Goal: Information Seeking & Learning: Learn about a topic

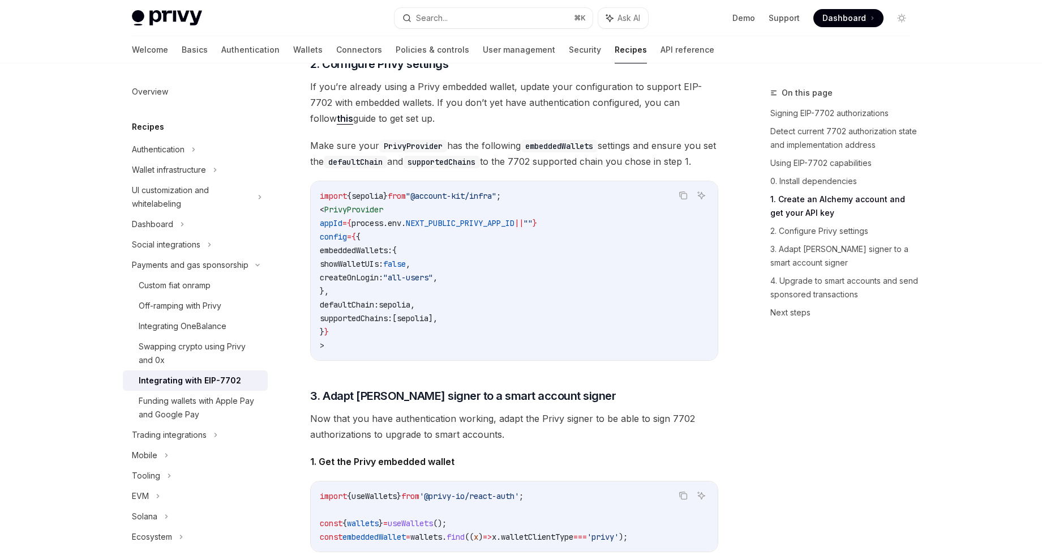
scroll to position [1312, 0]
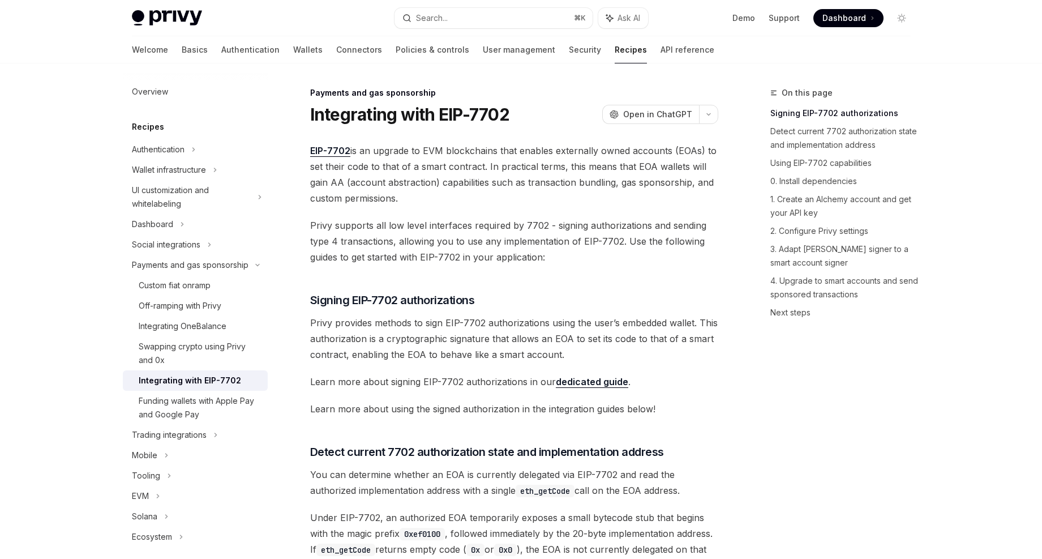
drag, startPoint x: 335, startPoint y: 174, endPoint x: 508, endPoint y: 207, distance: 176.9
click at [507, 205] on span "EIP-7702 is an upgrade to EVM blockchains that enables externally owned account…" at bounding box center [514, 174] width 408 height 63
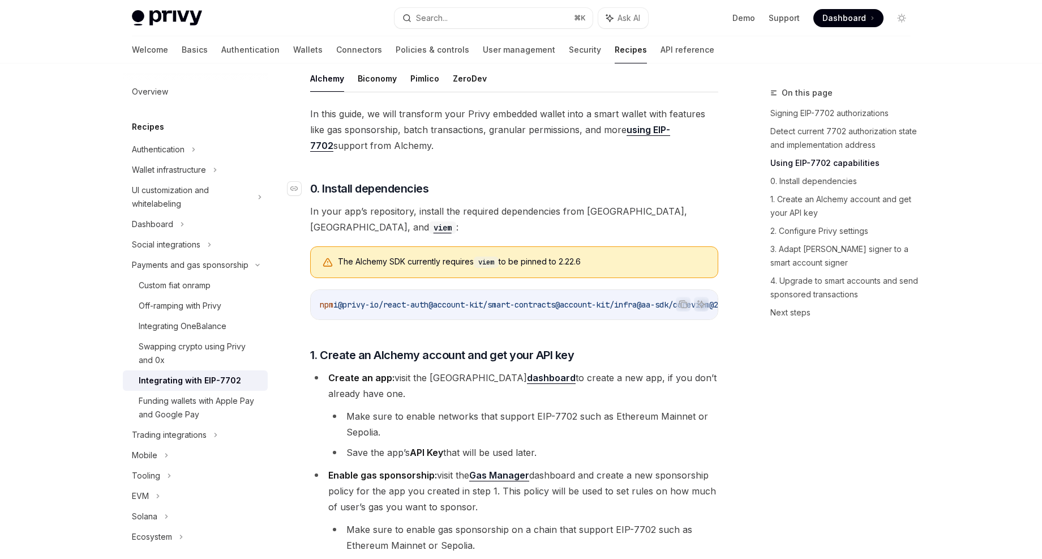
scroll to position [815, 0]
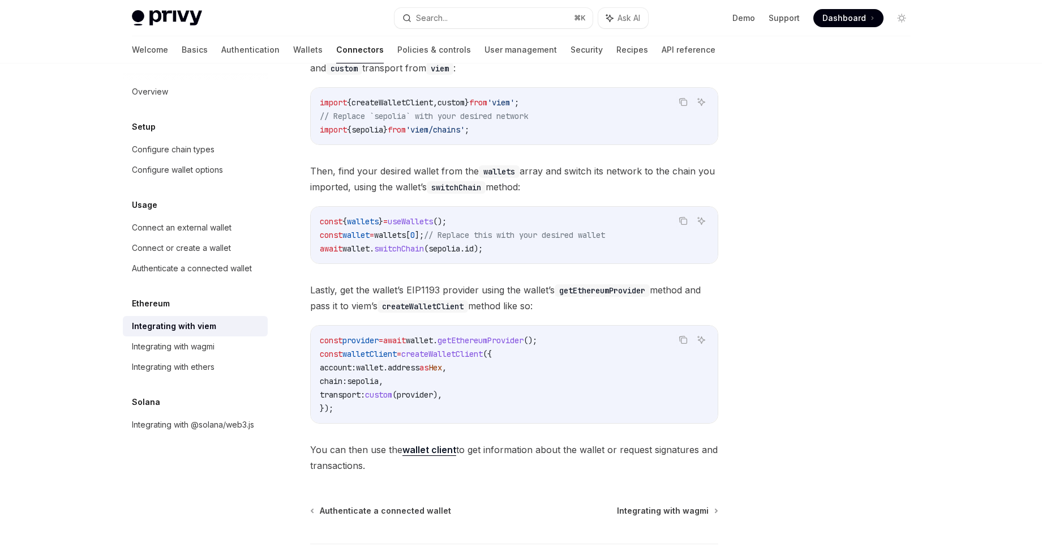
scroll to position [170, 0]
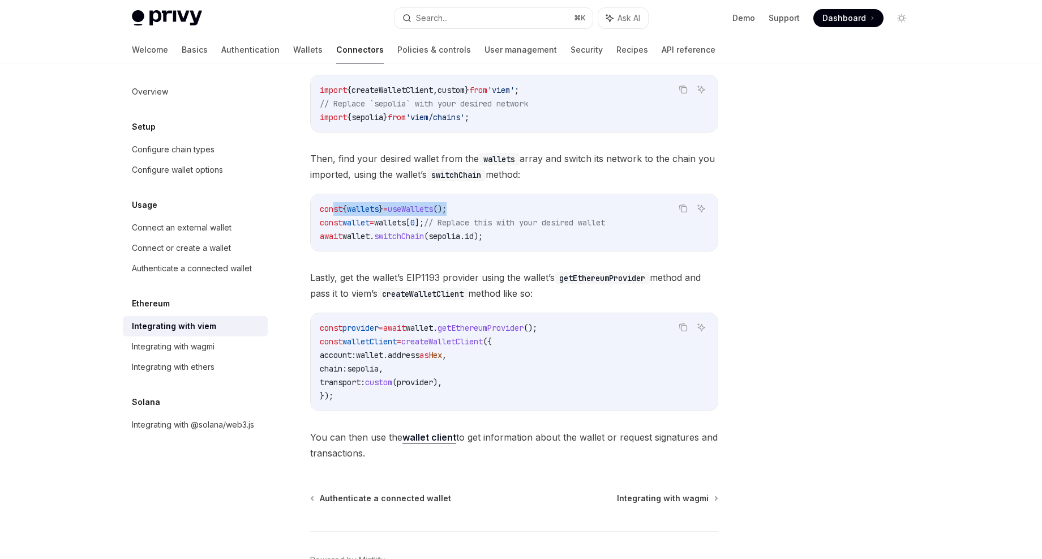
drag, startPoint x: 485, startPoint y: 213, endPoint x: 335, endPoint y: 212, distance: 149.5
click at [335, 212] on code "const { wallets } = useWallets (); const wallet = wallets [ 0 ]; // Replace thi…" at bounding box center [514, 222] width 389 height 41
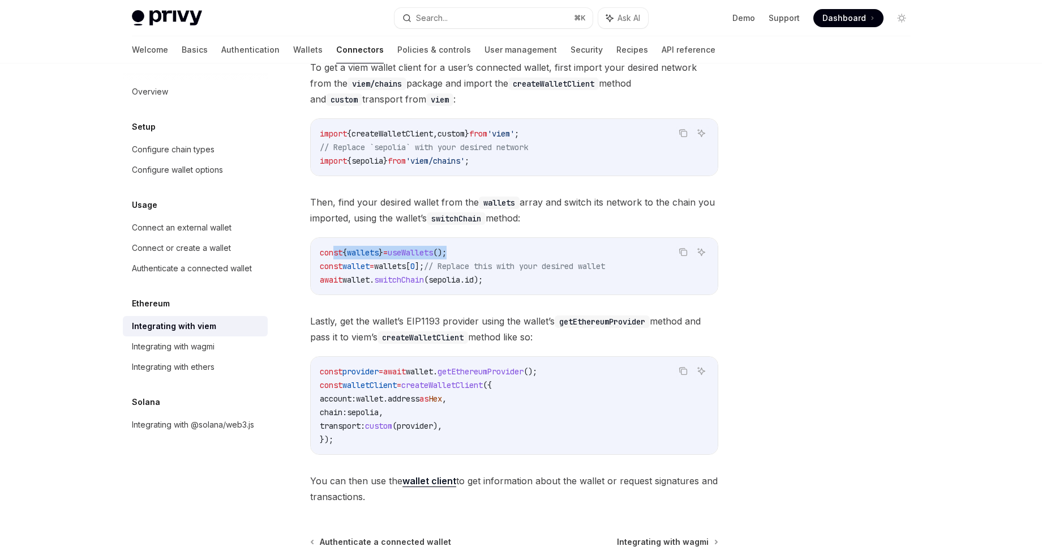
scroll to position [130, 0]
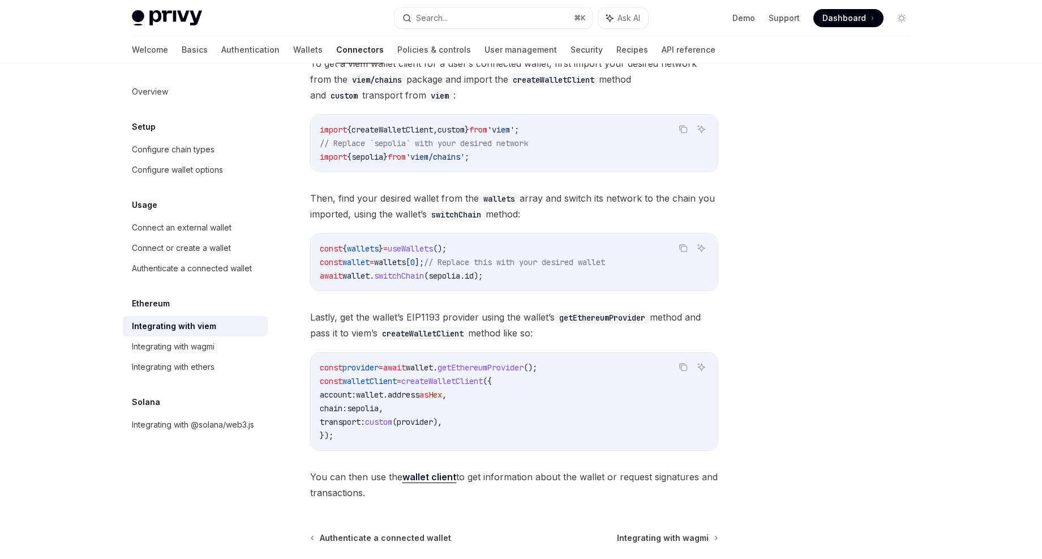
click at [491, 337] on span "Lastly, get the wallet’s EIP1193 provider using the wallet’s getEthereumProvide…" at bounding box center [514, 325] width 408 height 32
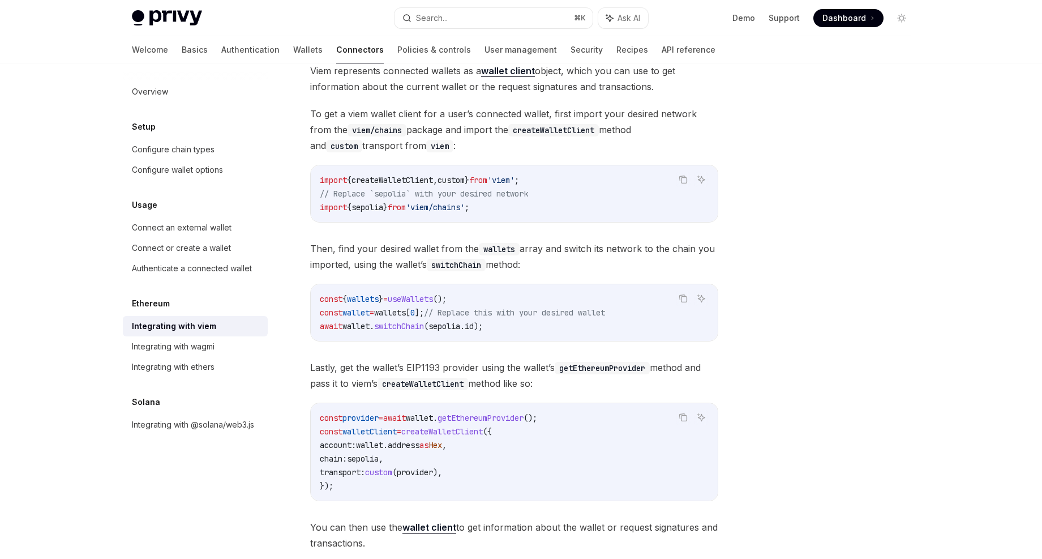
scroll to position [80, 0]
drag, startPoint x: 497, startPoint y: 293, endPoint x: 316, endPoint y: 294, distance: 180.0
click at [316, 294] on div "const { wallets } = useWallets (); const wallet = wallets [ 0 ]; // Replace thi…" at bounding box center [514, 312] width 407 height 57
copy span "const { wallets } = useWallets ();"
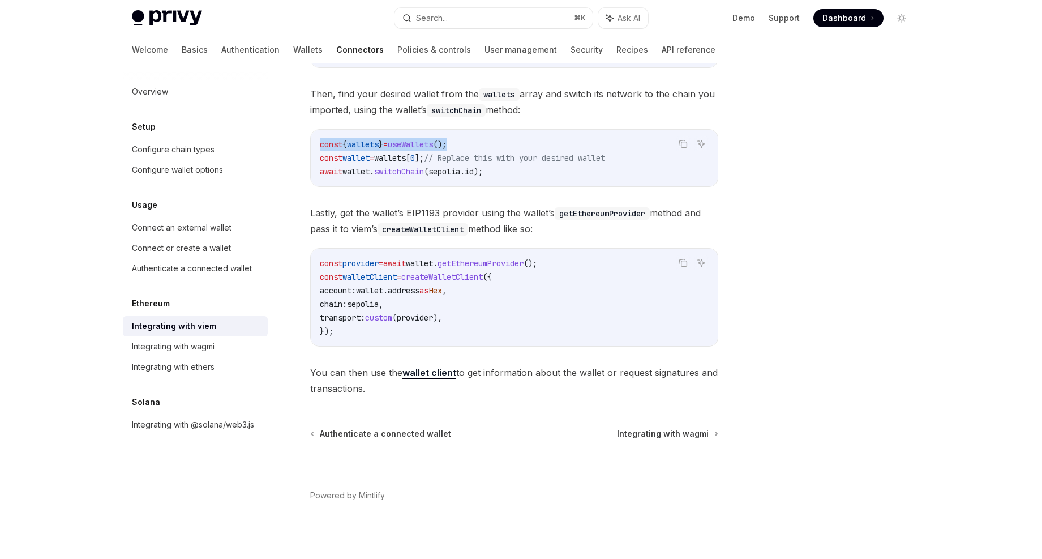
scroll to position [240, 0]
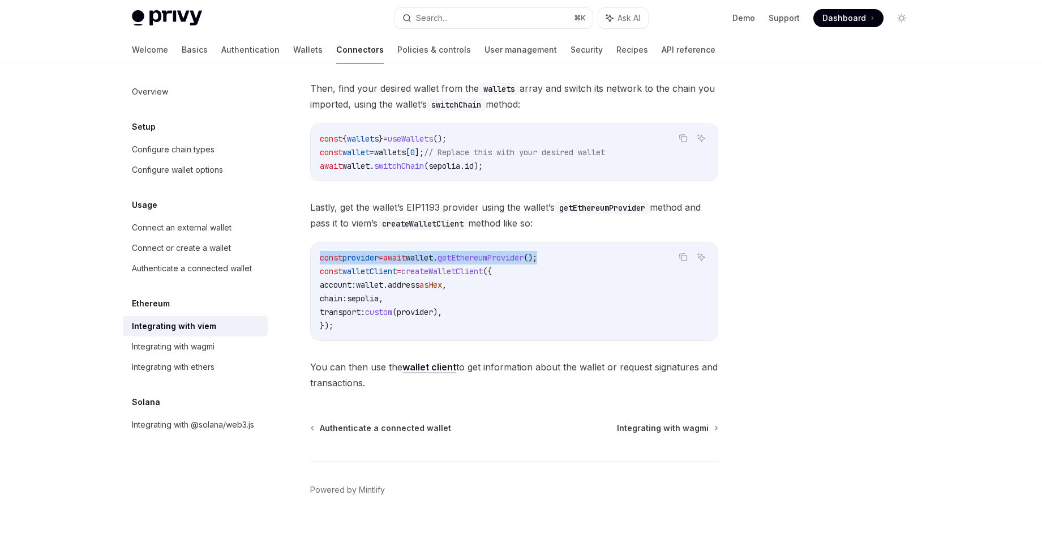
drag, startPoint x: 568, startPoint y: 260, endPoint x: 313, endPoint y: 259, distance: 254.8
click at [313, 259] on div "const provider = await wallet . getEthereumProvider (); const walletClient = cr…" at bounding box center [514, 291] width 407 height 97
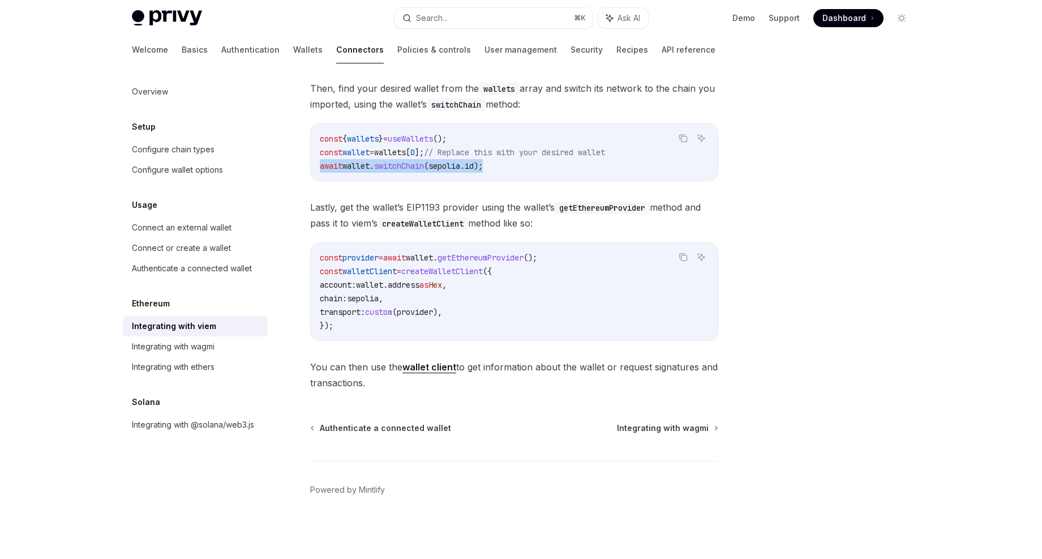
drag, startPoint x: 498, startPoint y: 168, endPoint x: 303, endPoint y: 167, distance: 194.8
click at [303, 167] on div "Ethereum Integrating with viem OpenAI Open in ChatGPT OpenAI Open in ChatGPT Vi…" at bounding box center [408, 202] width 625 height 713
copy span "await wallet . switchChain ( sepolia . id );"
click at [370, 271] on span "walletClient" at bounding box center [370, 271] width 54 height 10
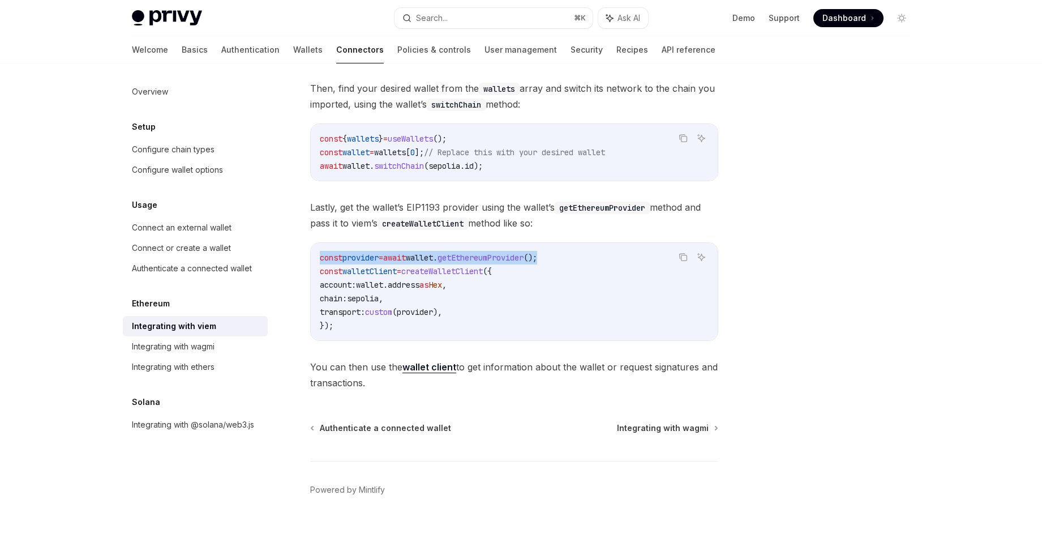
drag, startPoint x: 321, startPoint y: 256, endPoint x: 626, endPoint y: 256, distance: 304.6
click at [626, 256] on code "const provider = await wallet . getEthereumProvider (); const walletClient = cr…" at bounding box center [514, 292] width 389 height 82
copy span "const provider = await wallet . getEthereumProvider ();"
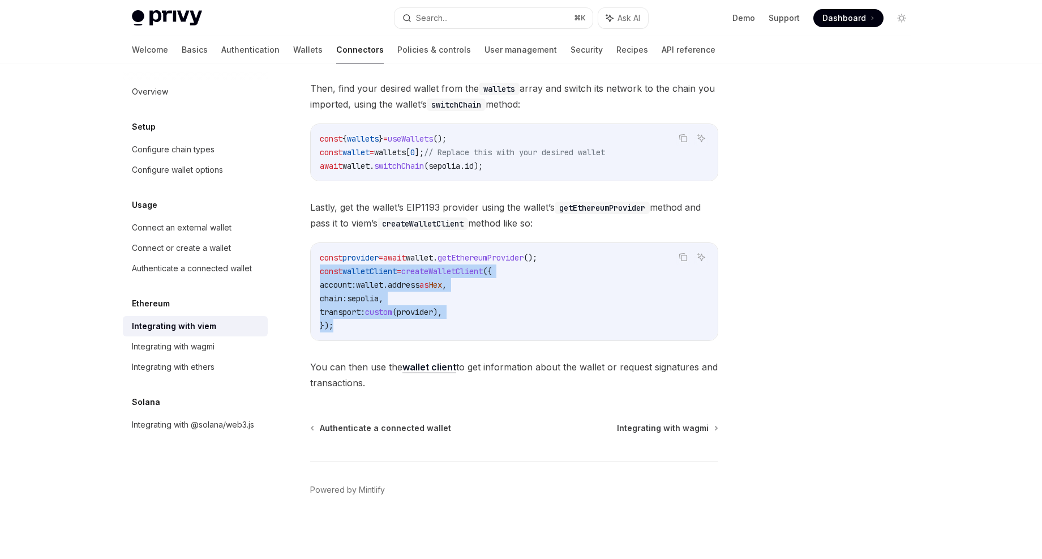
drag, startPoint x: 469, startPoint y: 329, endPoint x: 317, endPoint y: 272, distance: 162.7
click at [317, 272] on div "const provider = await wallet . getEthereumProvider (); const walletClient = cr…" at bounding box center [514, 291] width 407 height 97
copy code "const walletClient = createWalletClient ({ account: wallet . address as Hex , c…"
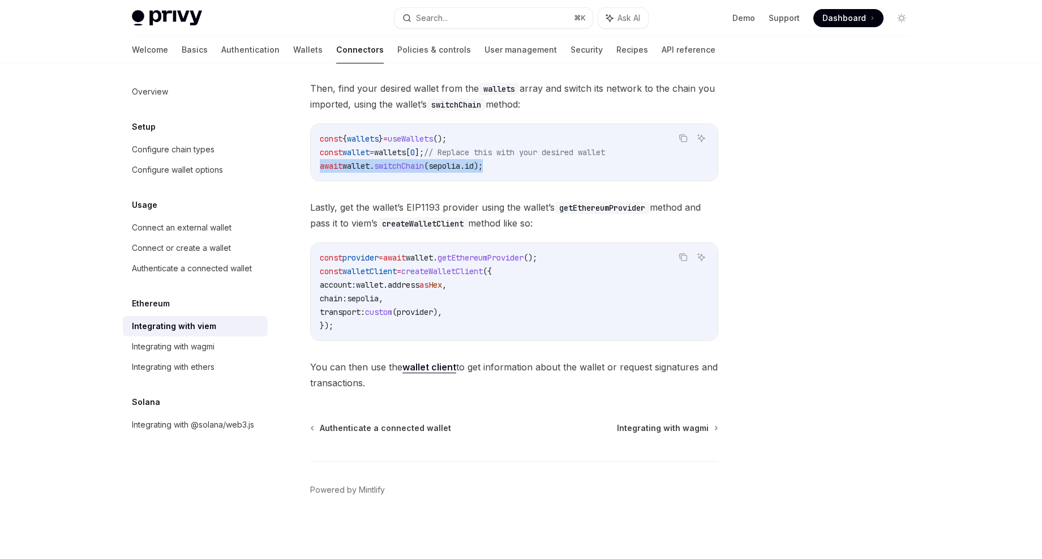
drag, startPoint x: 319, startPoint y: 166, endPoint x: 568, endPoint y: 166, distance: 249.1
click at [569, 166] on code "const { wallets } = useWallets (); const wallet = wallets [ 0 ]; // Replace thi…" at bounding box center [514, 152] width 389 height 41
copy span "await wallet . switchChain ( sepolia . id );"
click at [444, 363] on strong "wallet client" at bounding box center [430, 366] width 54 height 11
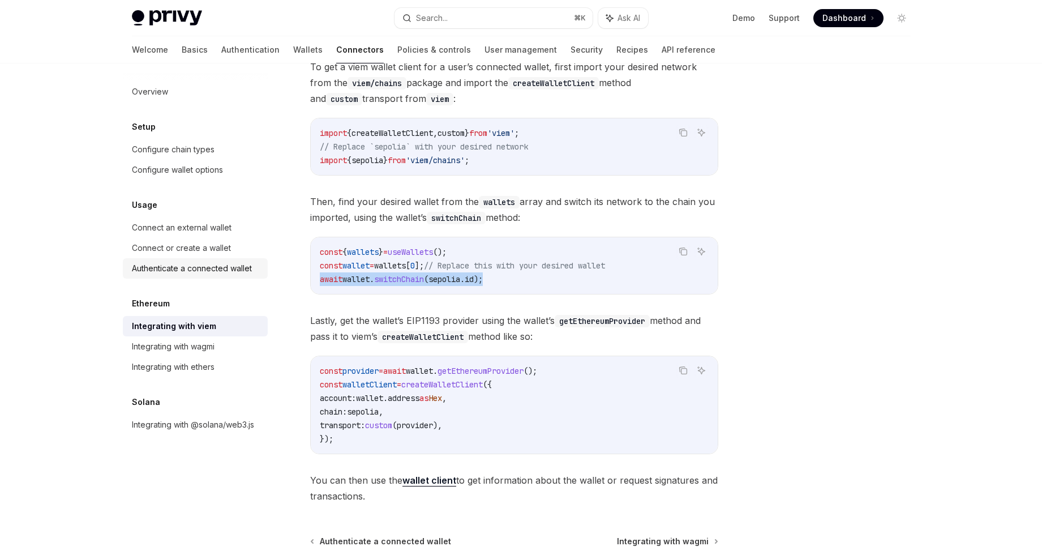
scroll to position [0, 0]
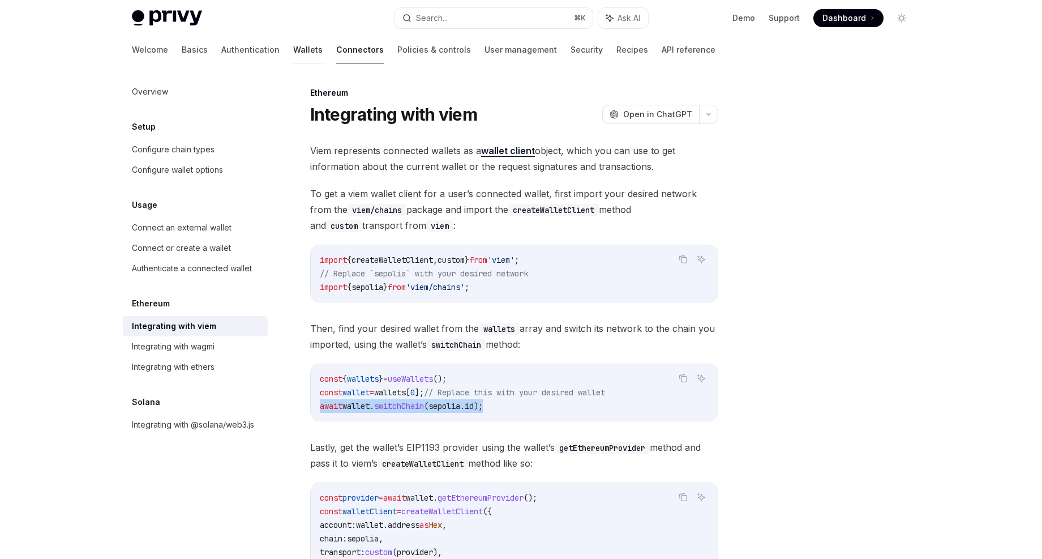
click at [293, 48] on link "Wallets" at bounding box center [307, 49] width 29 height 27
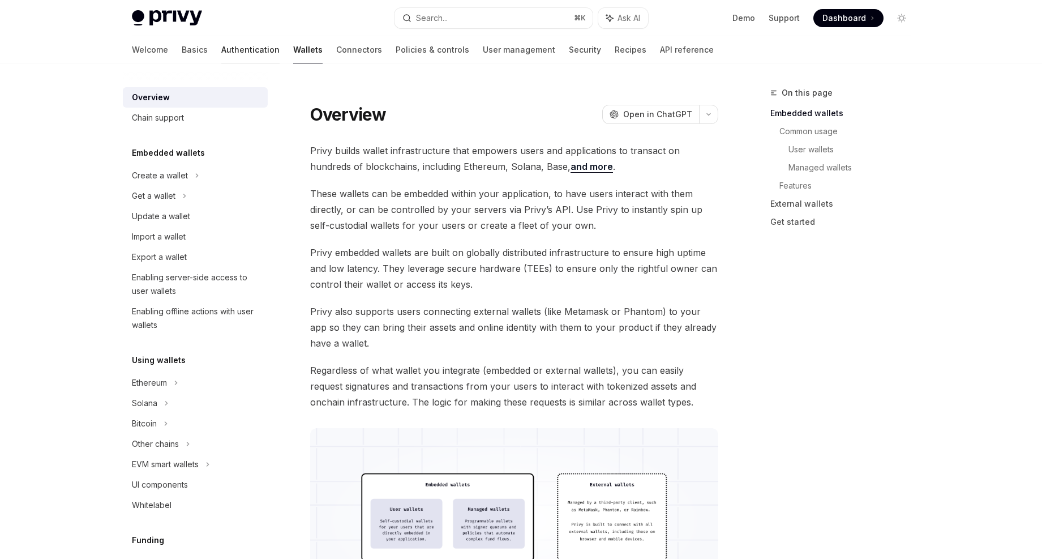
click at [221, 50] on link "Authentication" at bounding box center [250, 49] width 58 height 27
type textarea "*"
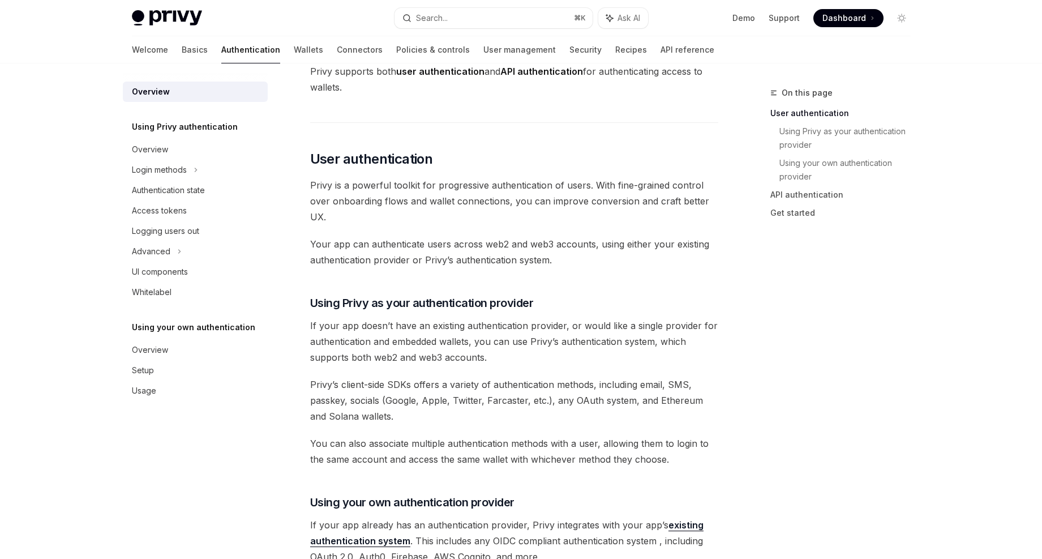
scroll to position [551, 0]
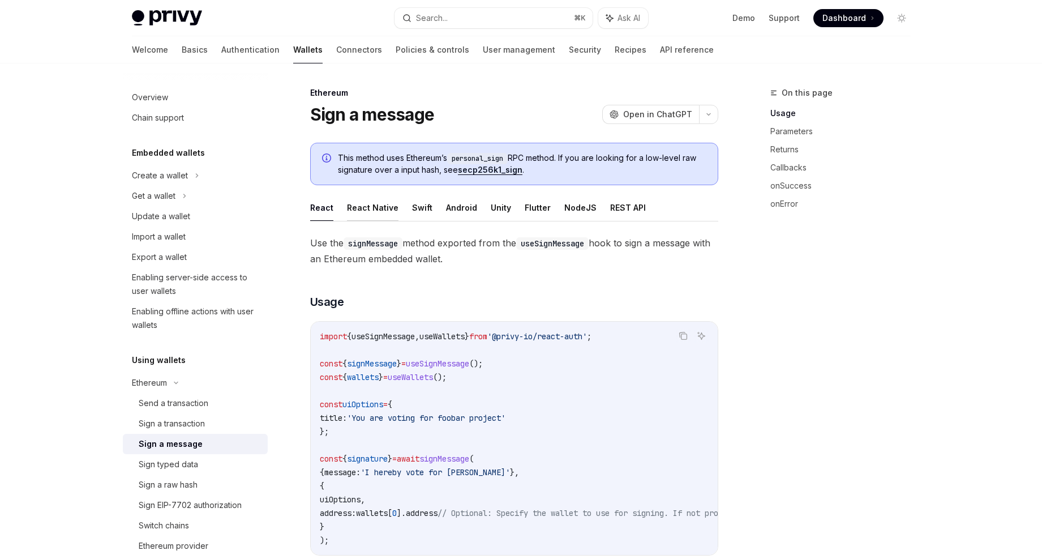
click at [370, 215] on button "React Native" at bounding box center [373, 207] width 52 height 27
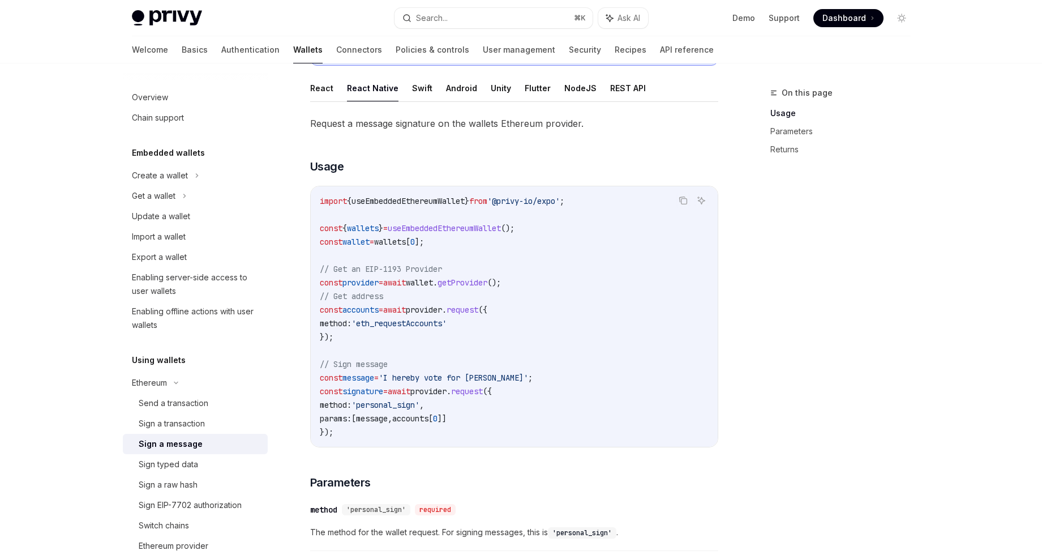
scroll to position [150, 0]
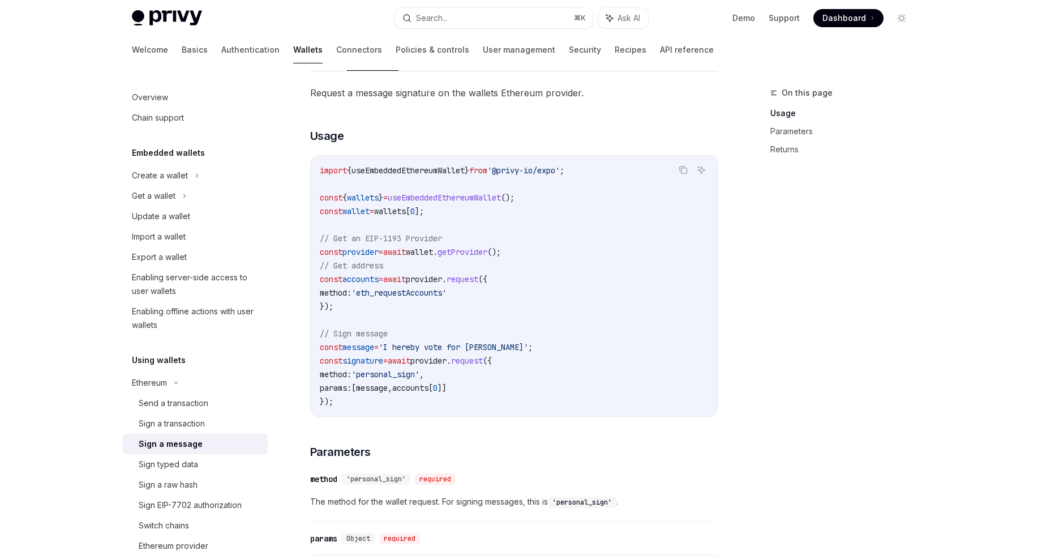
click at [479, 199] on span "useEmbeddedEthereumWallet" at bounding box center [444, 197] width 113 height 10
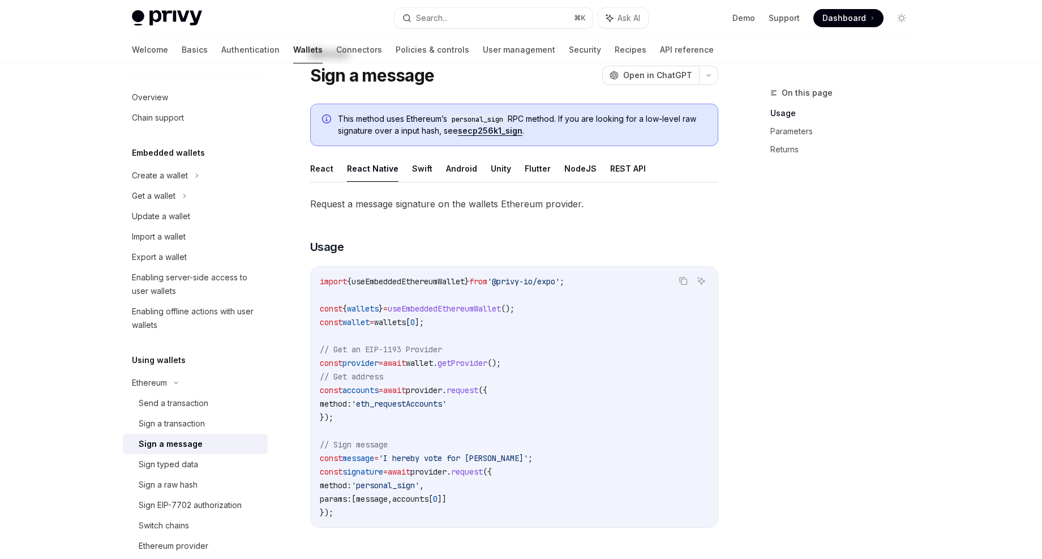
scroll to position [0, 0]
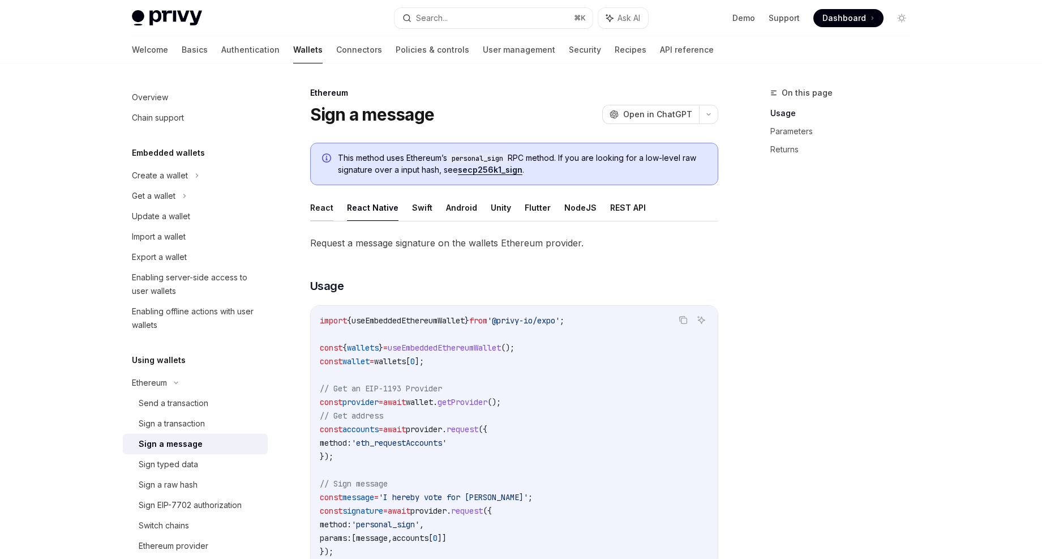
click at [322, 208] on button "React" at bounding box center [321, 207] width 23 height 27
type textarea "*"
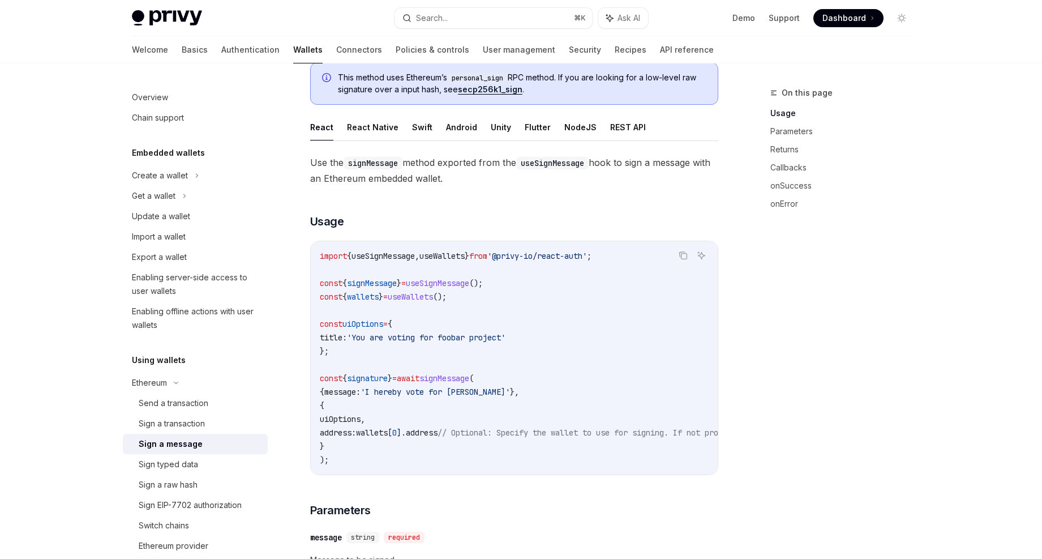
scroll to position [113, 0]
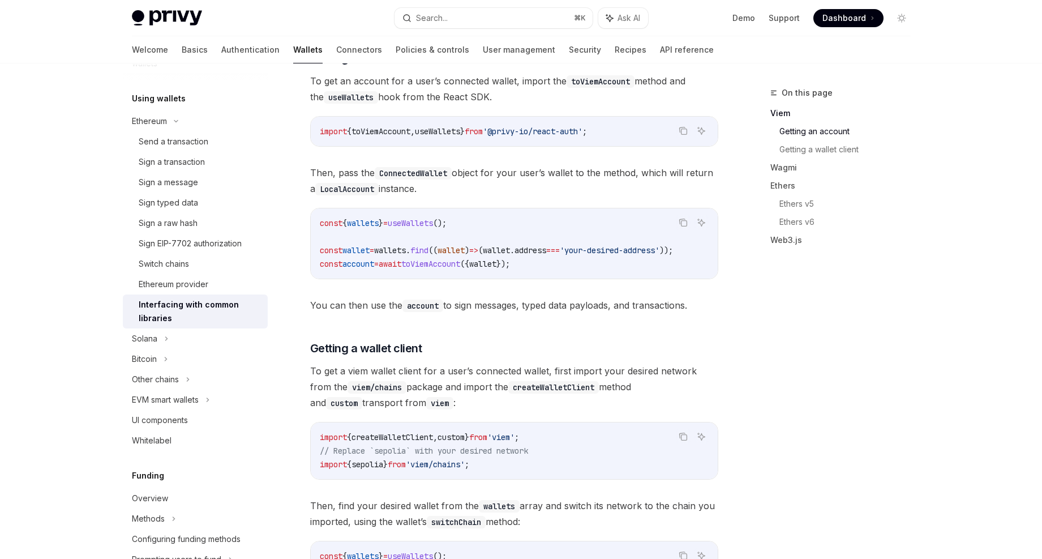
scroll to position [344, 0]
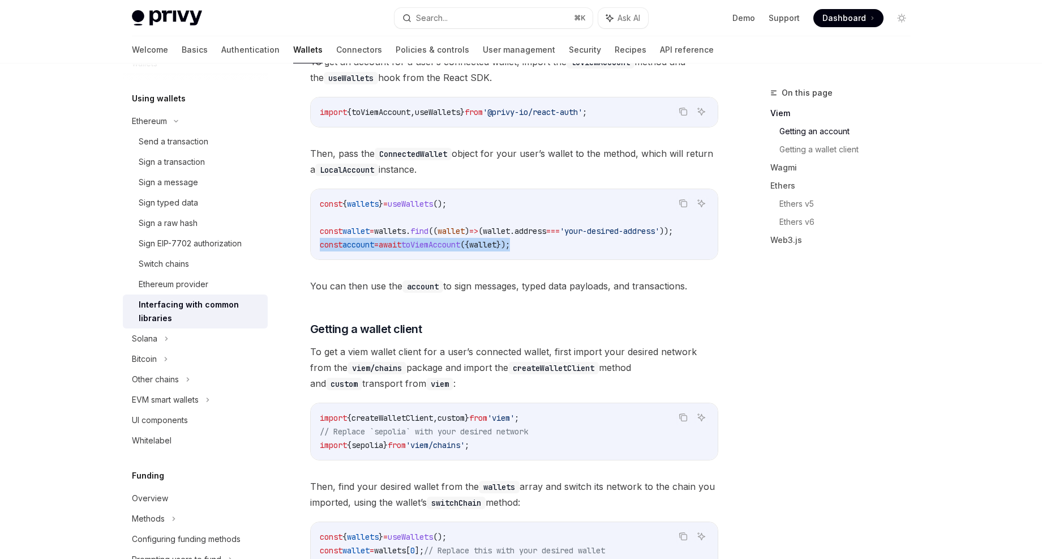
drag, startPoint x: 320, startPoint y: 243, endPoint x: 605, endPoint y: 243, distance: 285.3
click at [605, 243] on code "const { wallets } = useWallets (); const wallet = wallets . find (( wallet ) =>…" at bounding box center [514, 224] width 389 height 54
copy span "const account = await toViemAccount ({ wallet });"
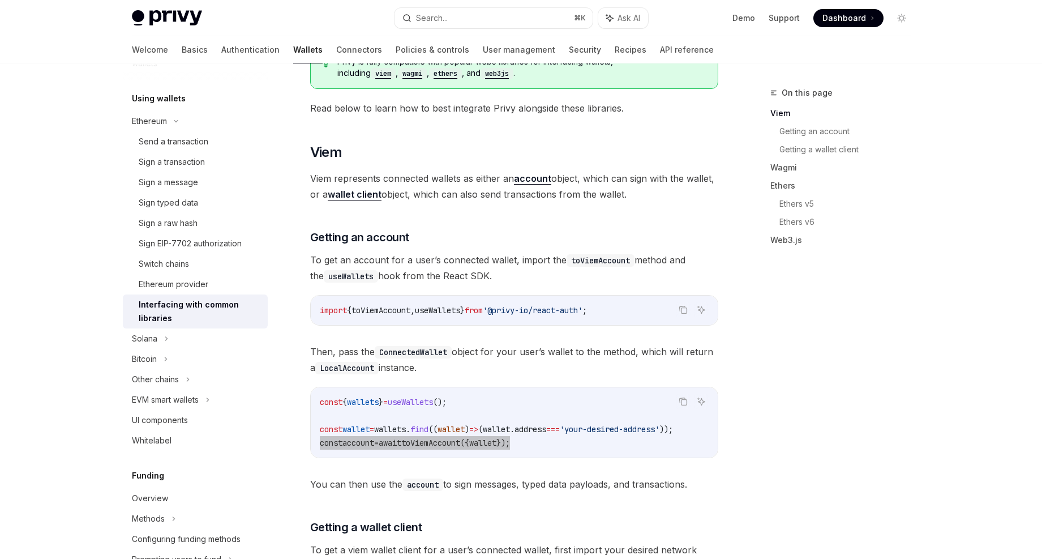
scroll to position [0, 0]
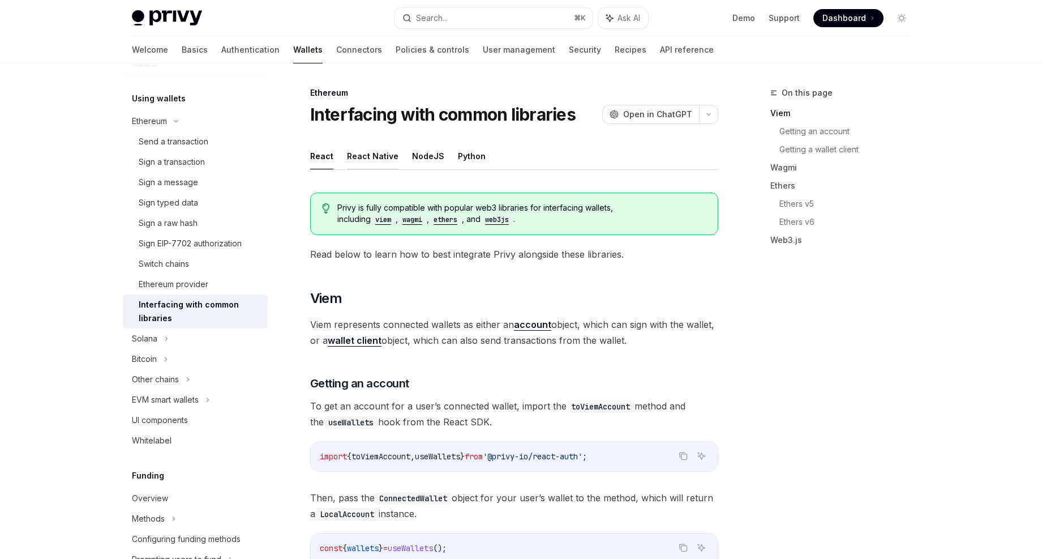
click at [371, 156] on button "React Native" at bounding box center [373, 156] width 52 height 27
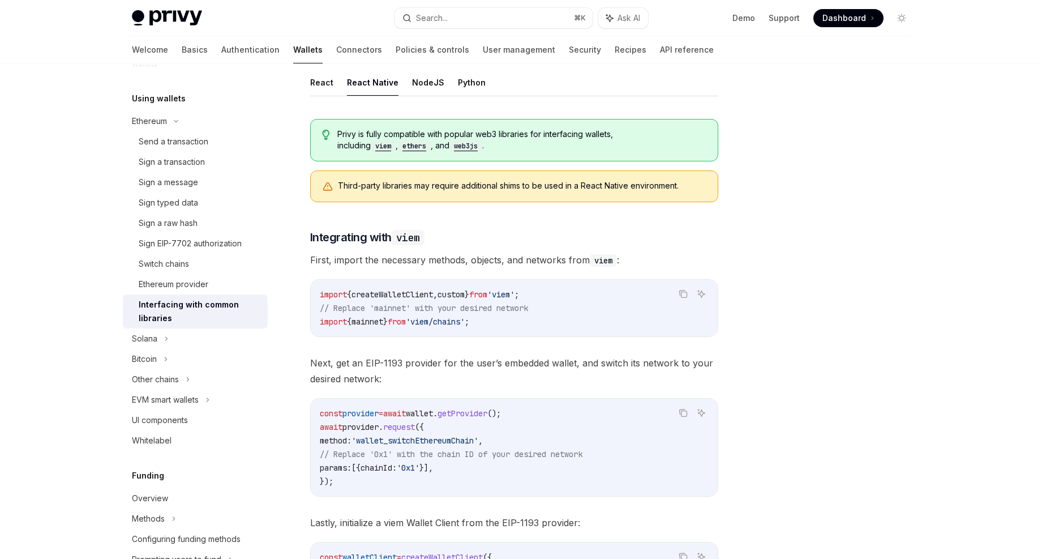
scroll to position [67, 0]
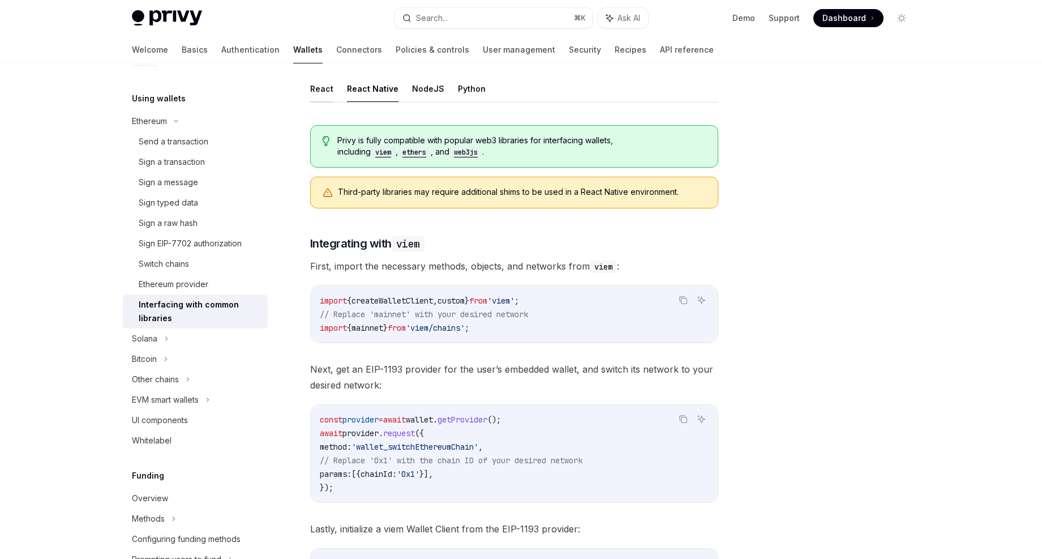
click at [327, 82] on button "React" at bounding box center [321, 88] width 23 height 27
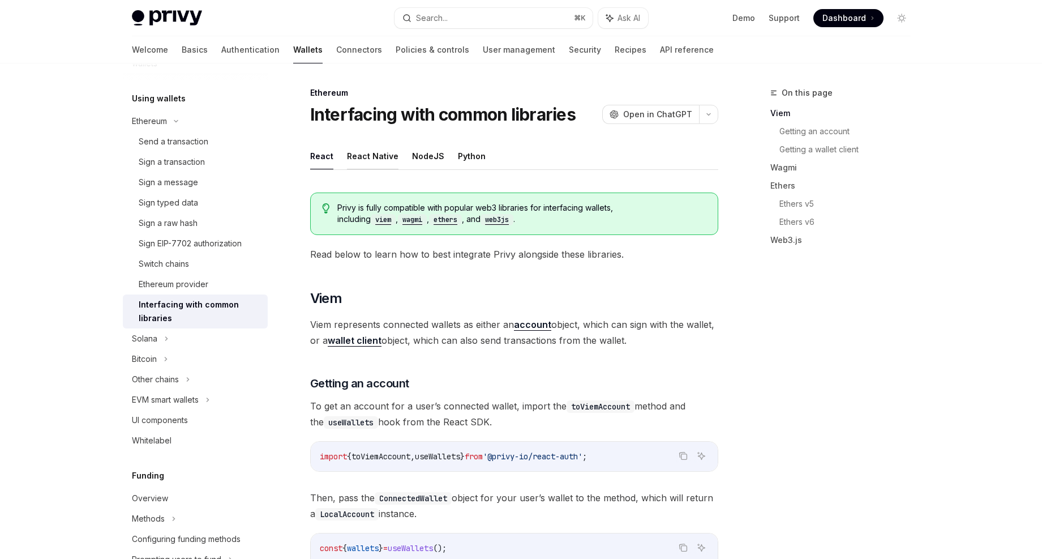
click at [371, 152] on button "React Native" at bounding box center [373, 156] width 52 height 27
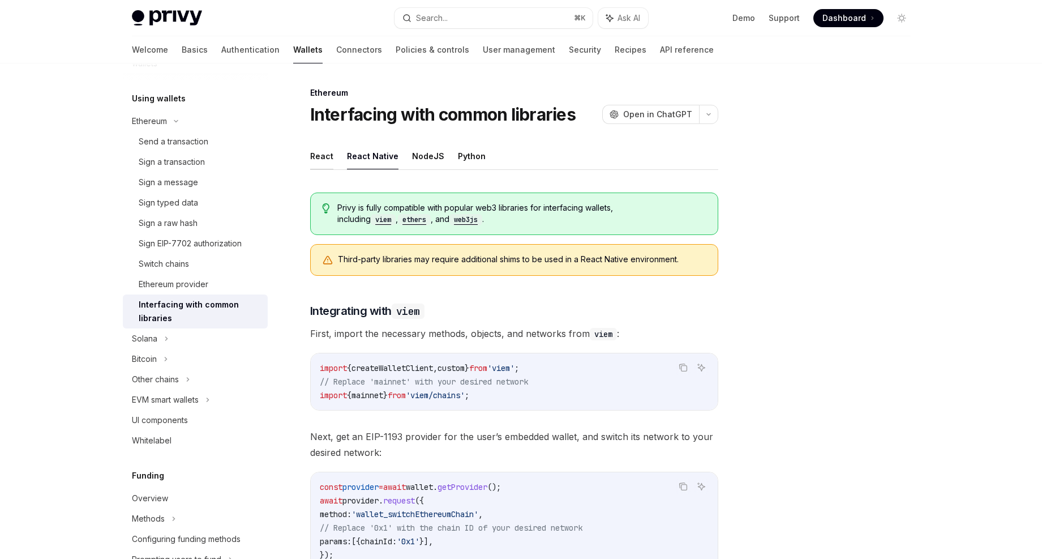
click at [316, 166] on button "React" at bounding box center [321, 156] width 23 height 27
type textarea "*"
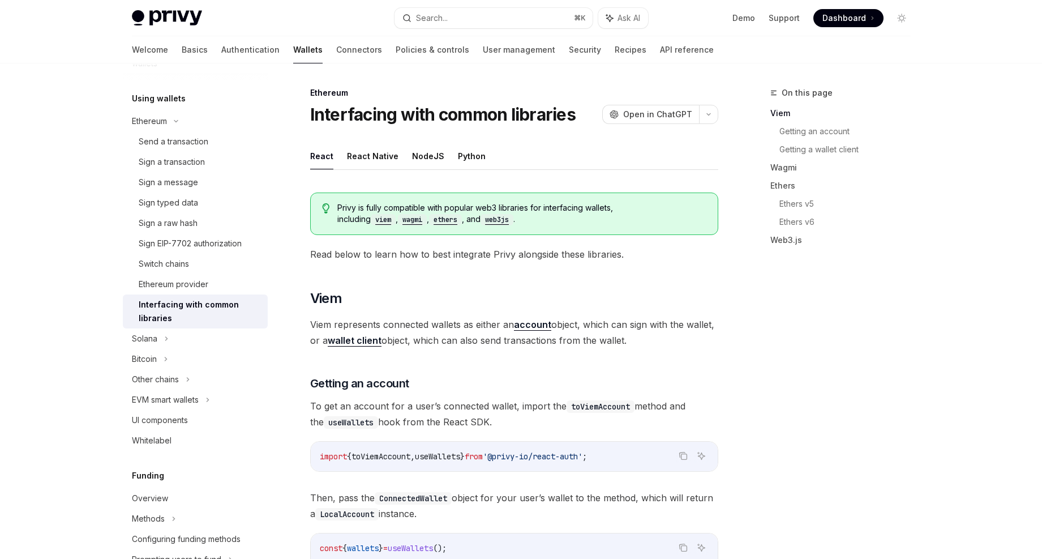
click at [399, 457] on span "toViemAccount" at bounding box center [381, 456] width 59 height 10
copy span "toViemAccount"
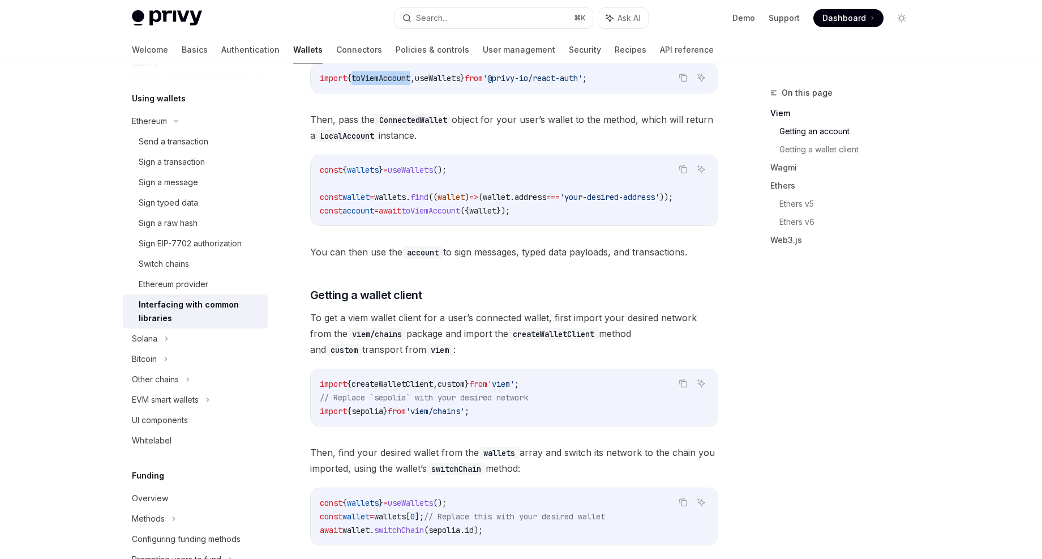
scroll to position [389, 0]
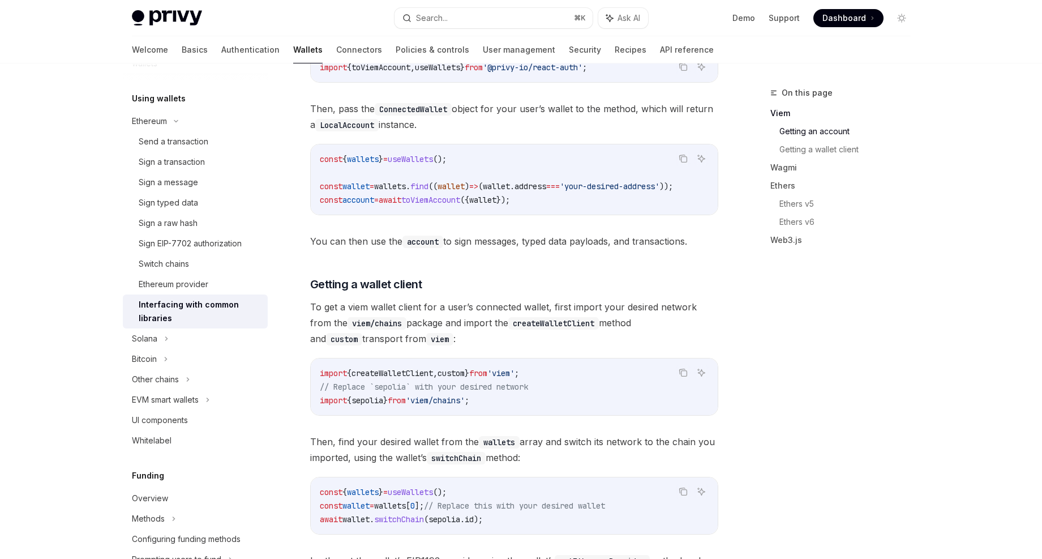
click at [443, 196] on span "toViemAccount" at bounding box center [430, 200] width 59 height 10
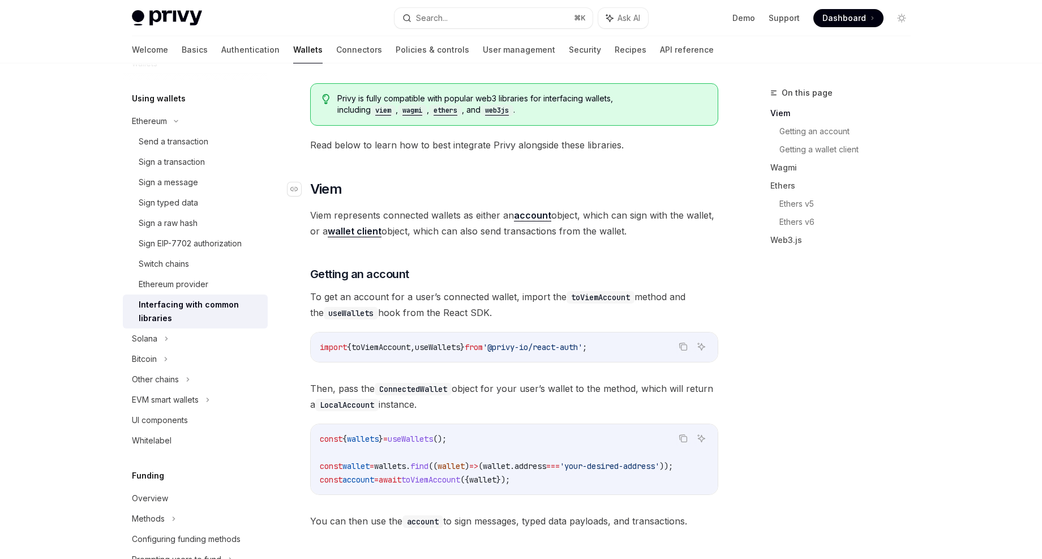
scroll to position [110, 0]
drag, startPoint x: 515, startPoint y: 348, endPoint x: 607, endPoint y: 348, distance: 92.8
click at [583, 348] on span "'@privy-io/react-auth'" at bounding box center [533, 346] width 100 height 10
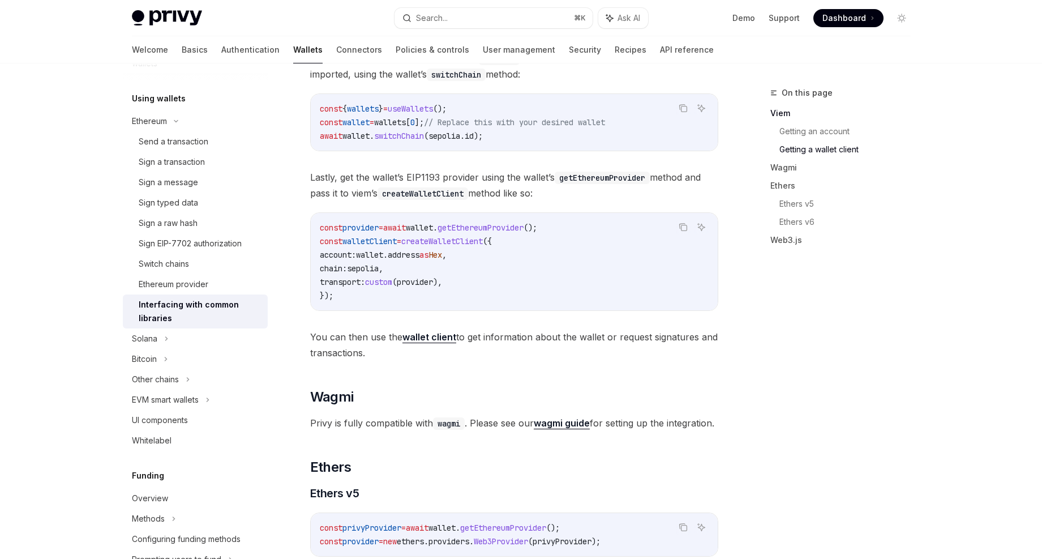
scroll to position [773, 0]
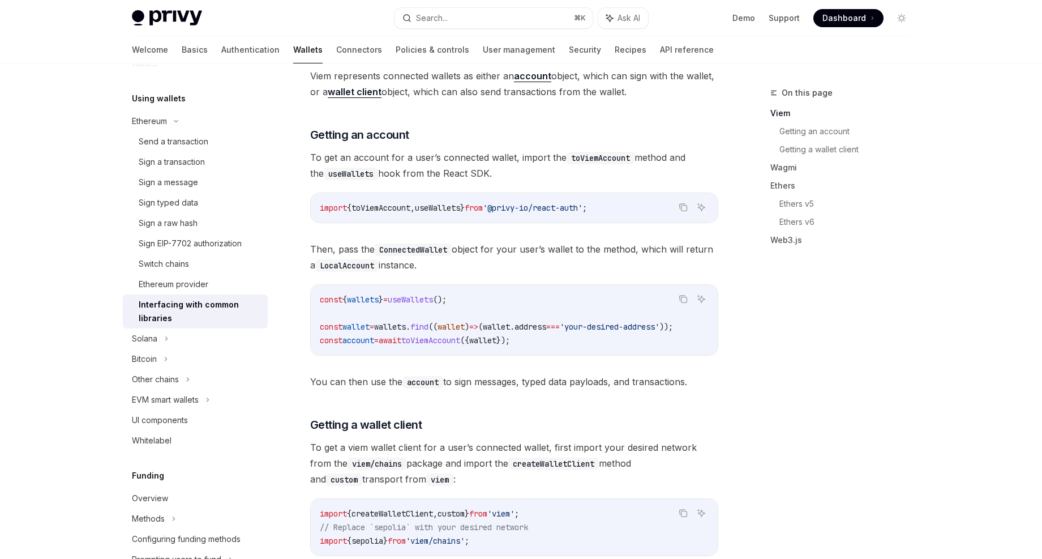
scroll to position [249, 0]
click at [397, 213] on code "import { toViemAccount , useWallets } from '@privy-io/react-auth' ;" at bounding box center [514, 207] width 389 height 14
click at [623, 206] on code "import { toViemAccount , useWallets } from '@privy-io/react-auth' ;" at bounding box center [514, 207] width 389 height 14
drag, startPoint x: 624, startPoint y: 206, endPoint x: 296, endPoint y: 197, distance: 328.5
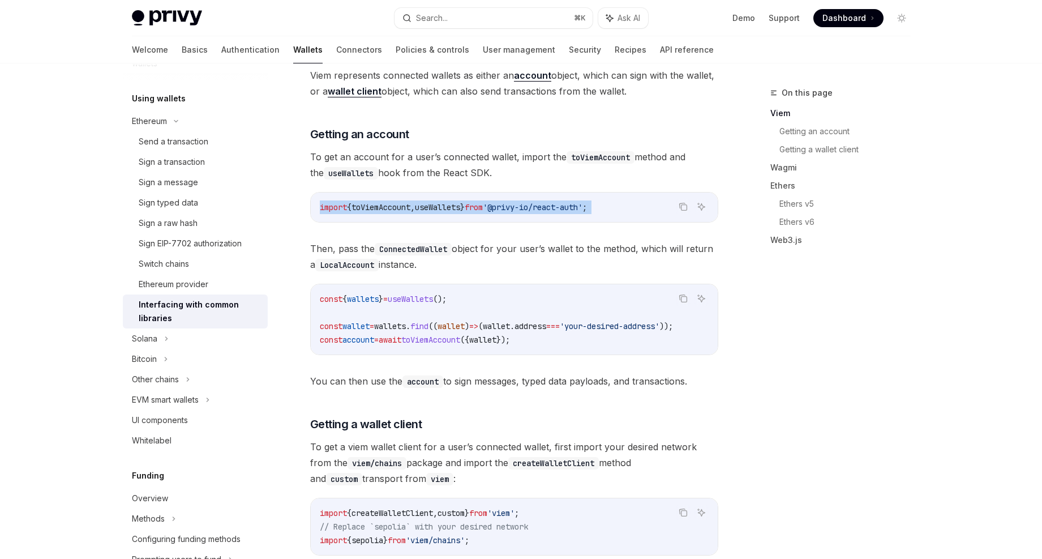
copy code "import { toViemAccount , useWallets } from '@privy-io/react-auth' ;"
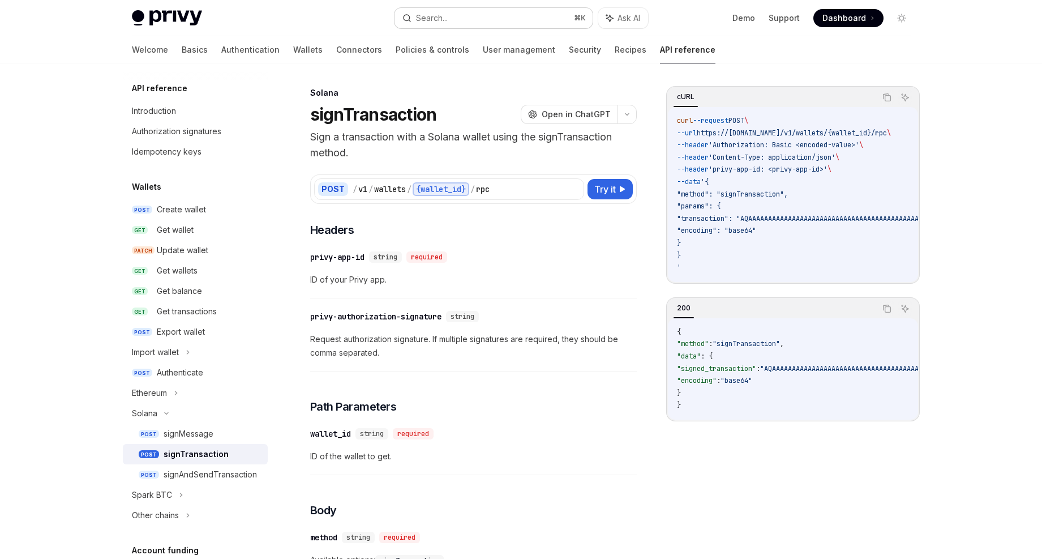
click at [463, 24] on button "Search... ⌘ K" at bounding box center [494, 18] width 198 height 20
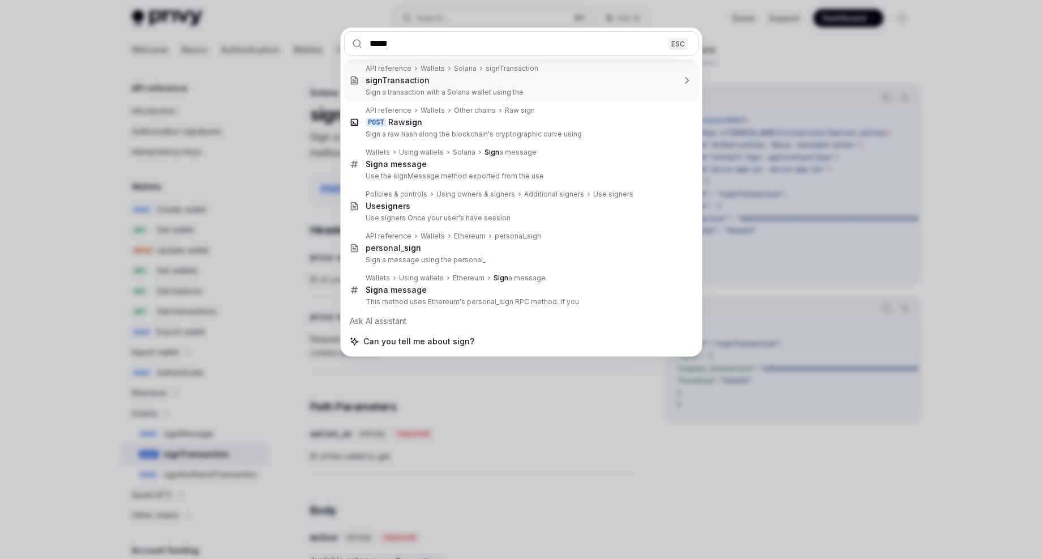
type input "******"
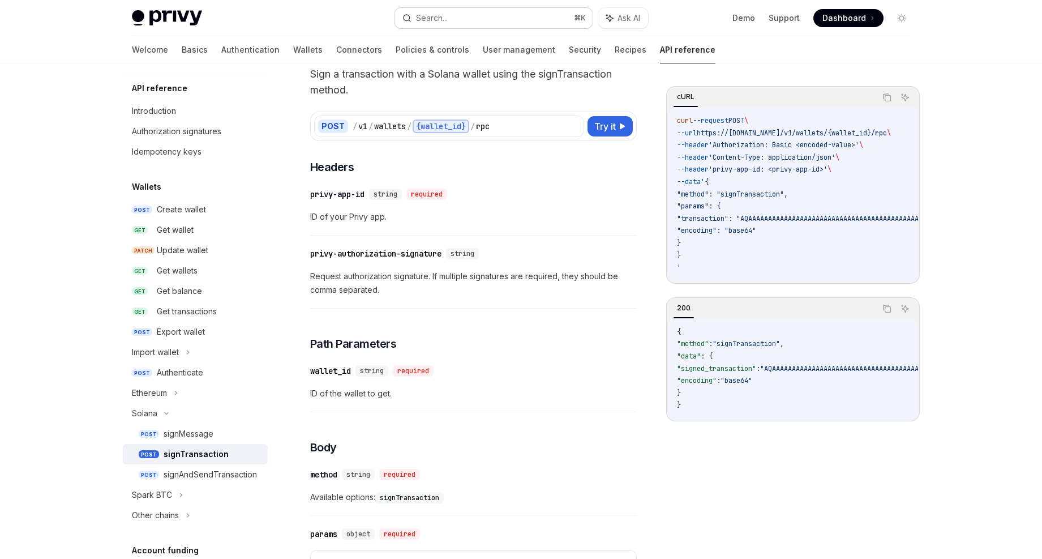
scroll to position [63, 0]
click at [490, 11] on button "Search... ⌘ K" at bounding box center [494, 18] width 198 height 20
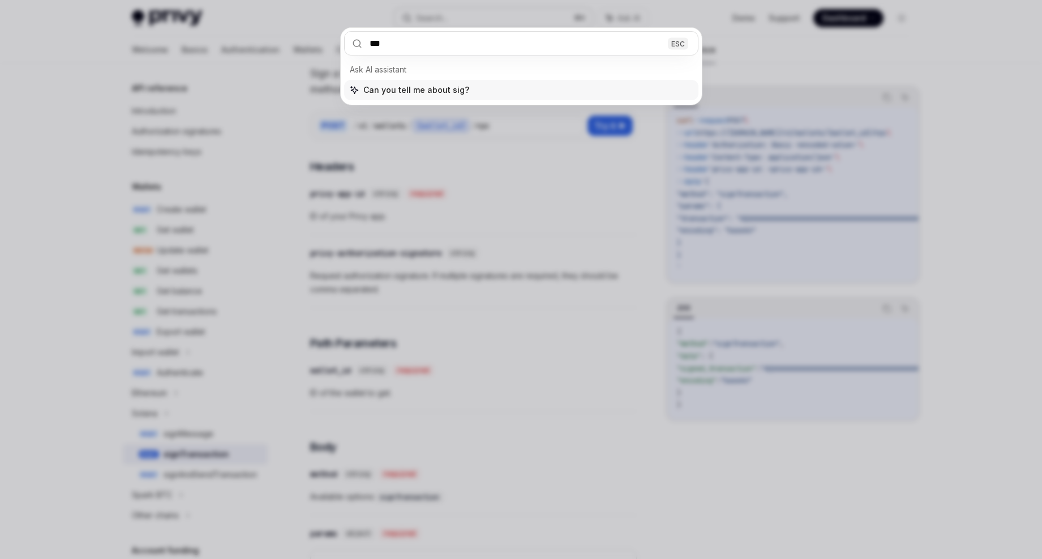
type input "****"
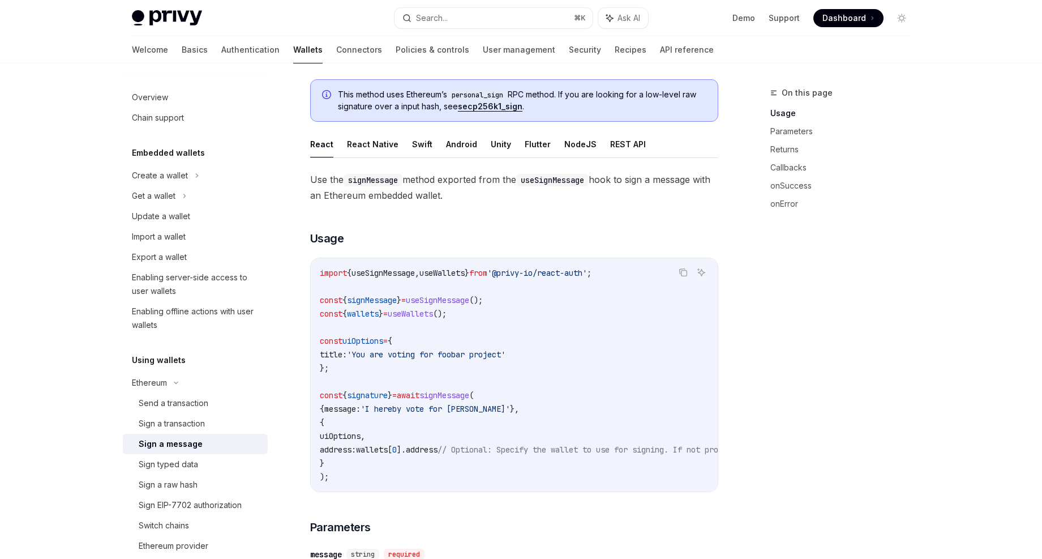
scroll to position [70, 0]
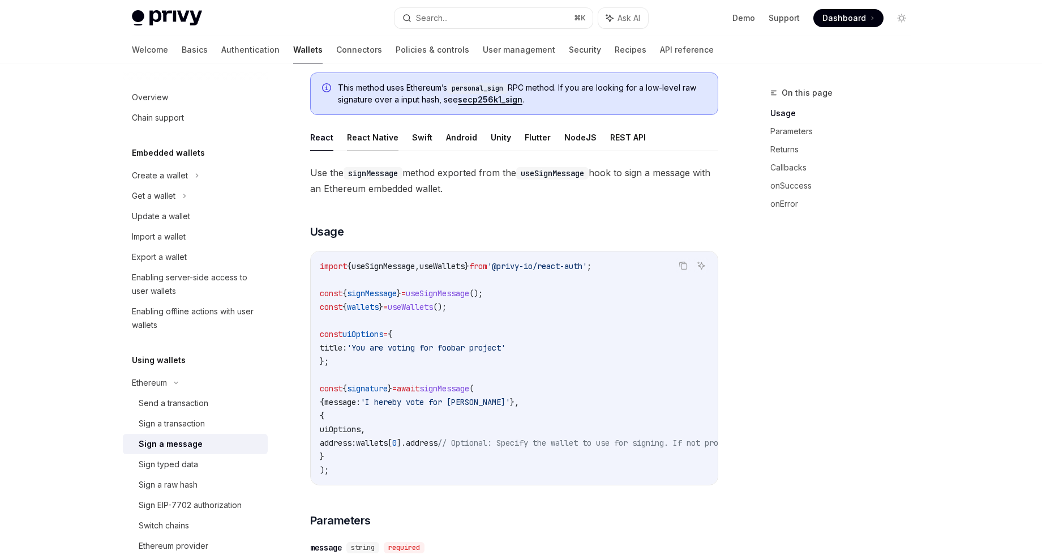
click at [375, 132] on button "React Native" at bounding box center [373, 137] width 52 height 27
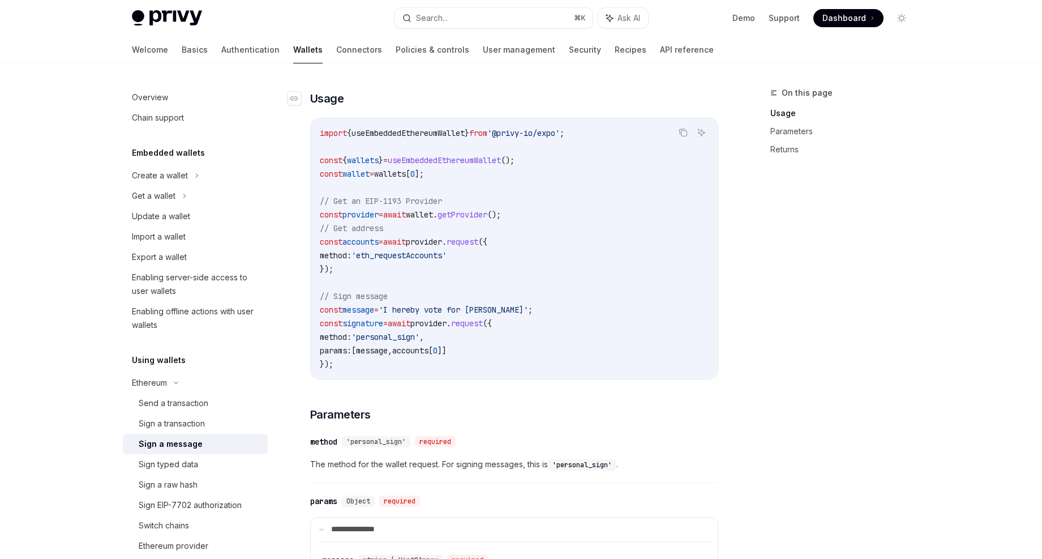
scroll to position [192, 0]
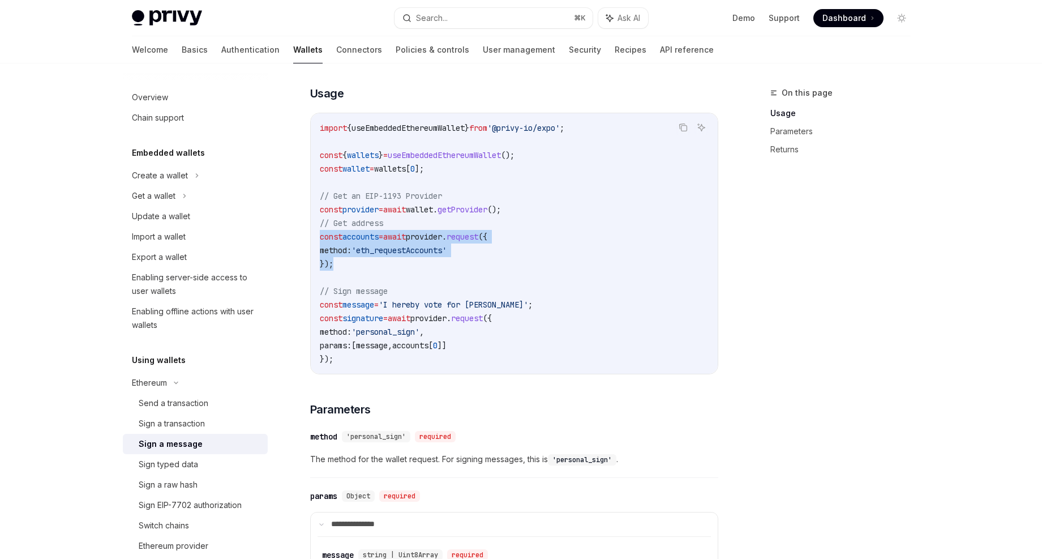
drag, startPoint x: 356, startPoint y: 259, endPoint x: 316, endPoint y: 239, distance: 44.1
click at [316, 239] on div "import { useEmbeddedEthereumWallet } from '@privy-io/expo' ; const { wallets } …" at bounding box center [514, 243] width 407 height 260
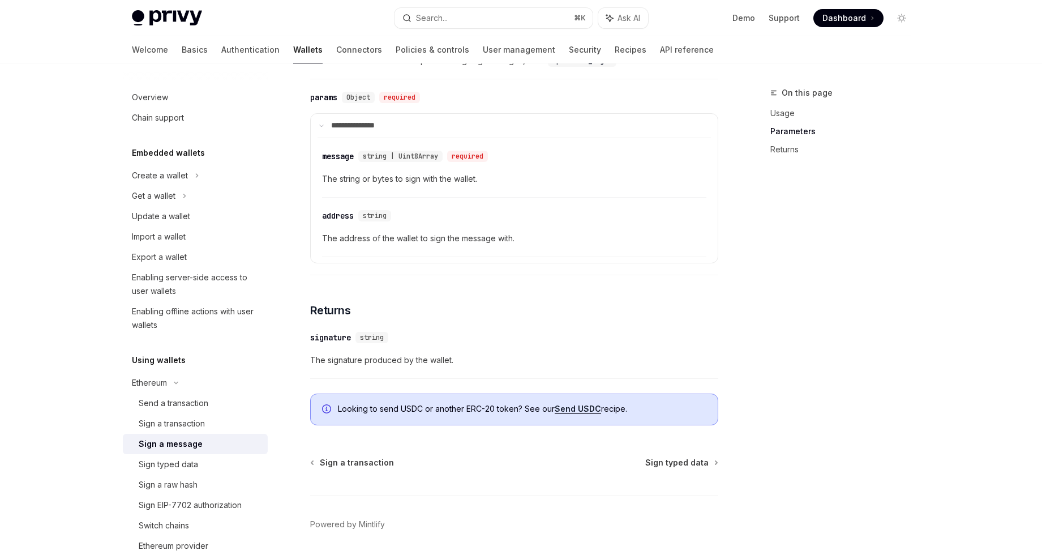
scroll to position [592, 0]
click at [205, 425] on div "Sign a transaction" at bounding box center [172, 424] width 66 height 14
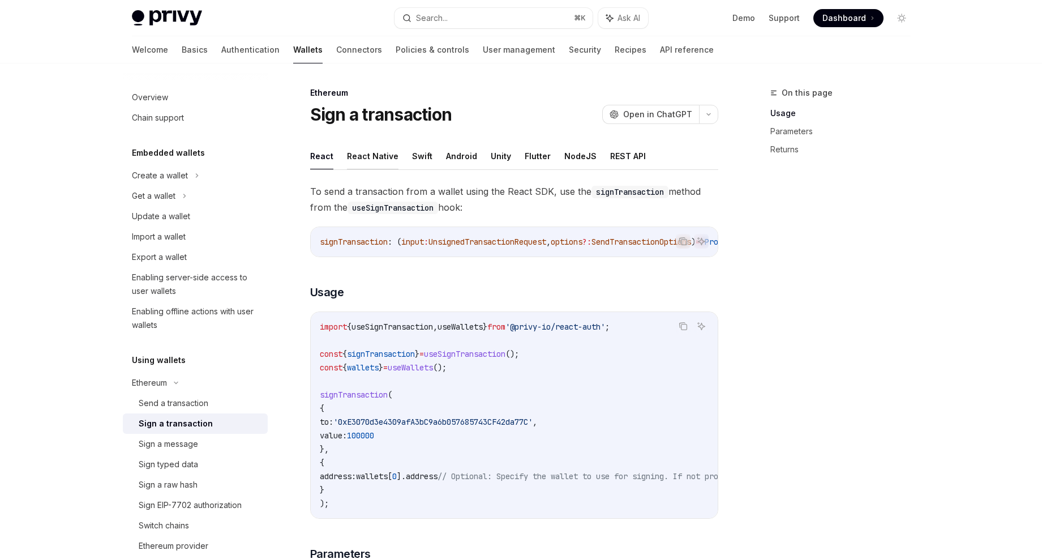
click at [370, 152] on button "React Native" at bounding box center [373, 156] width 52 height 27
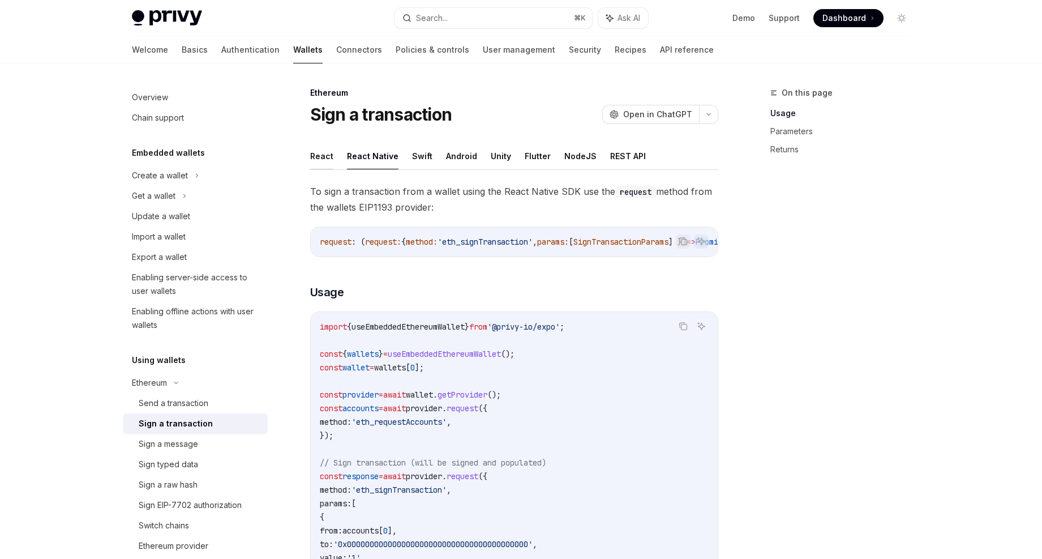
click at [323, 155] on button "React" at bounding box center [321, 156] width 23 height 27
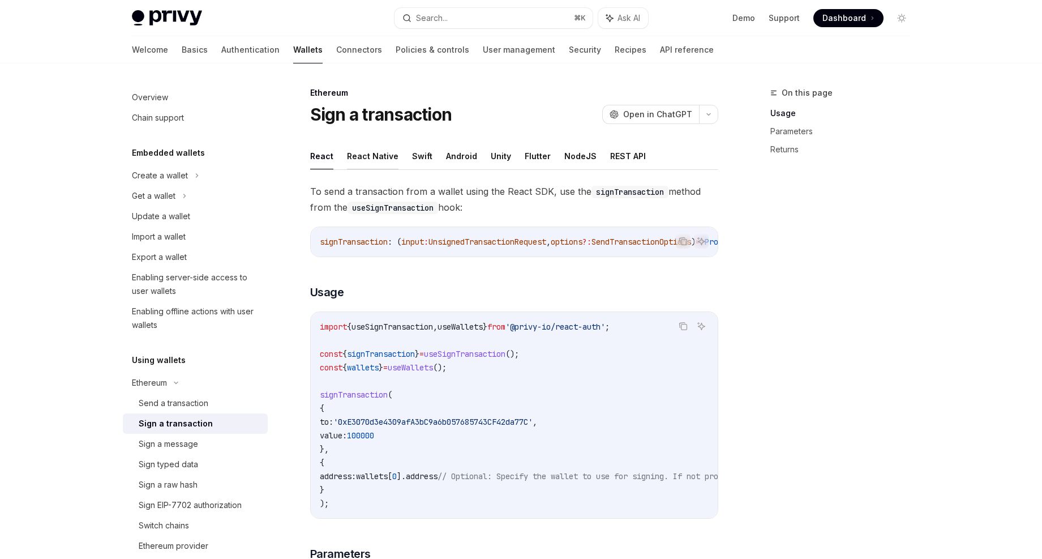
click at [379, 155] on button "React Native" at bounding box center [373, 156] width 52 height 27
type textarea "*"
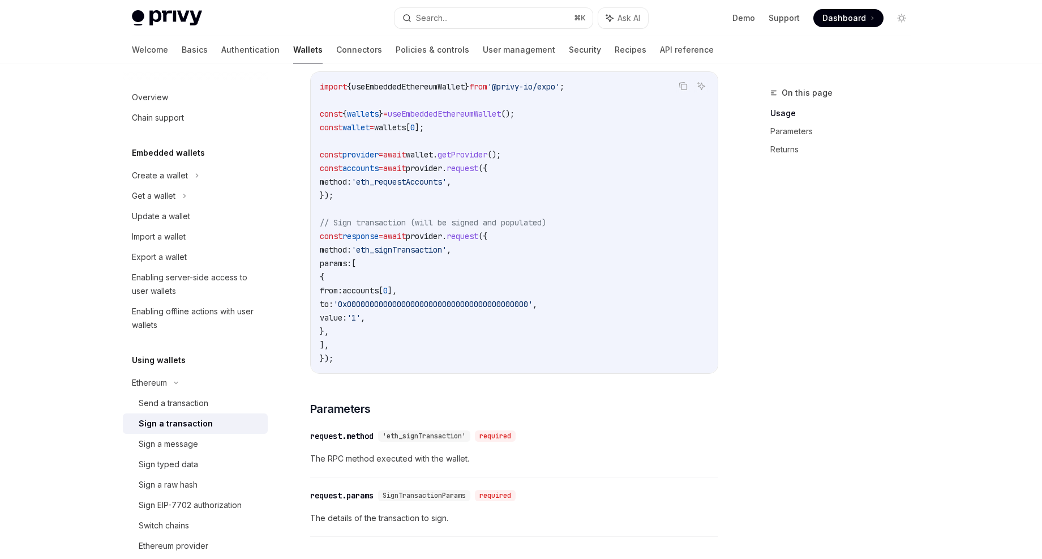
scroll to position [241, 0]
click at [446, 22] on div "Search..." at bounding box center [432, 18] width 32 height 14
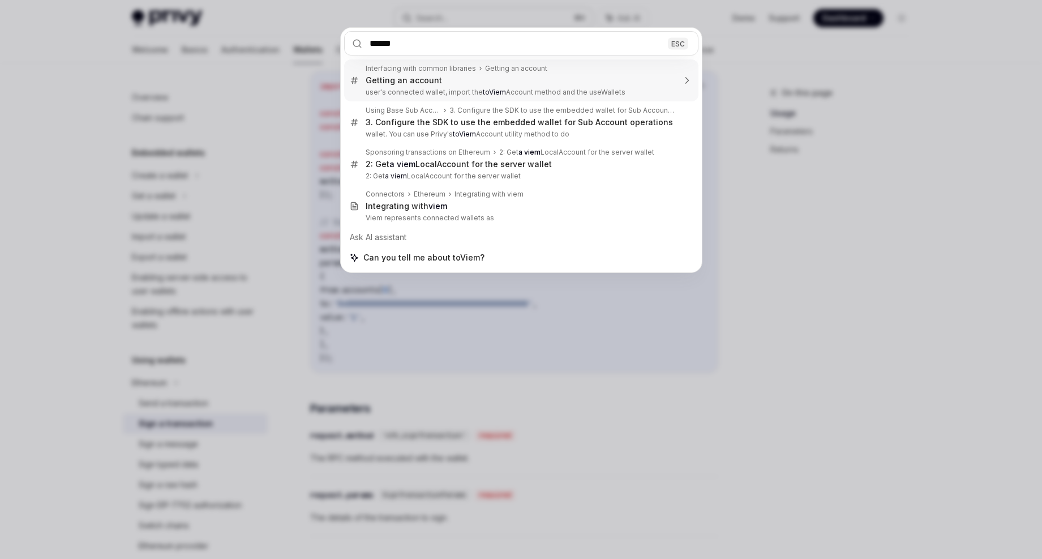
type input "*******"
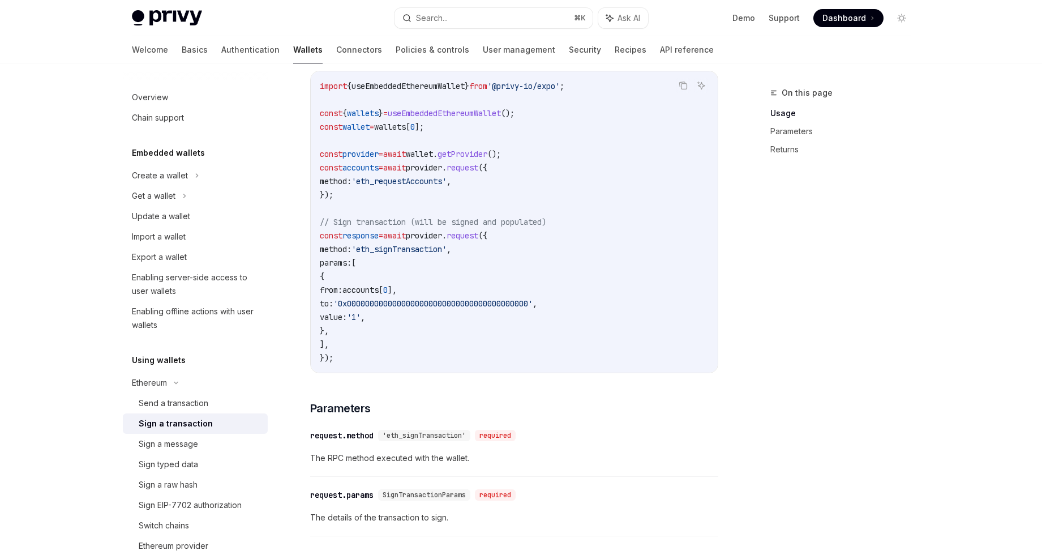
scroll to position [618, 0]
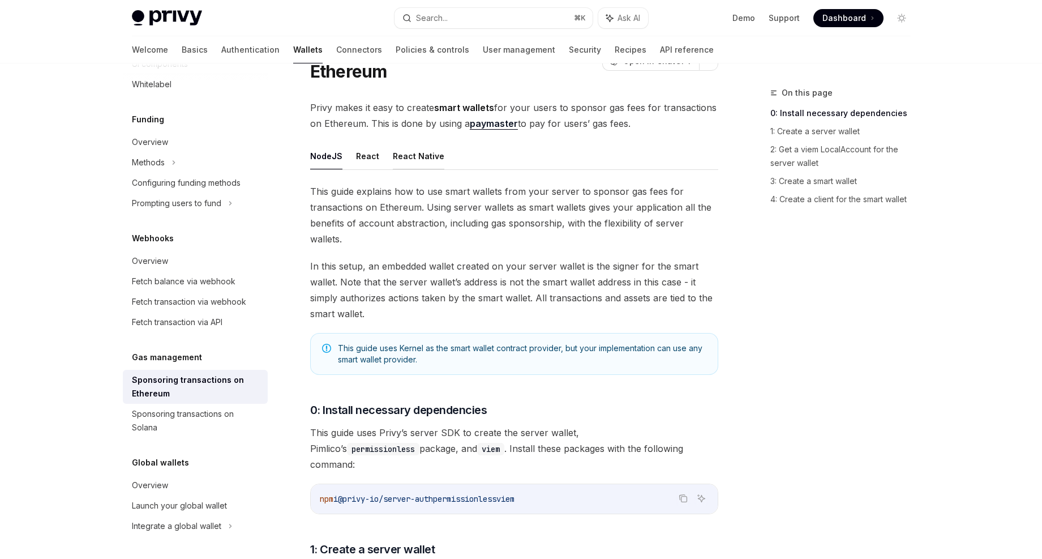
click at [421, 164] on button "React Native" at bounding box center [419, 156] width 52 height 27
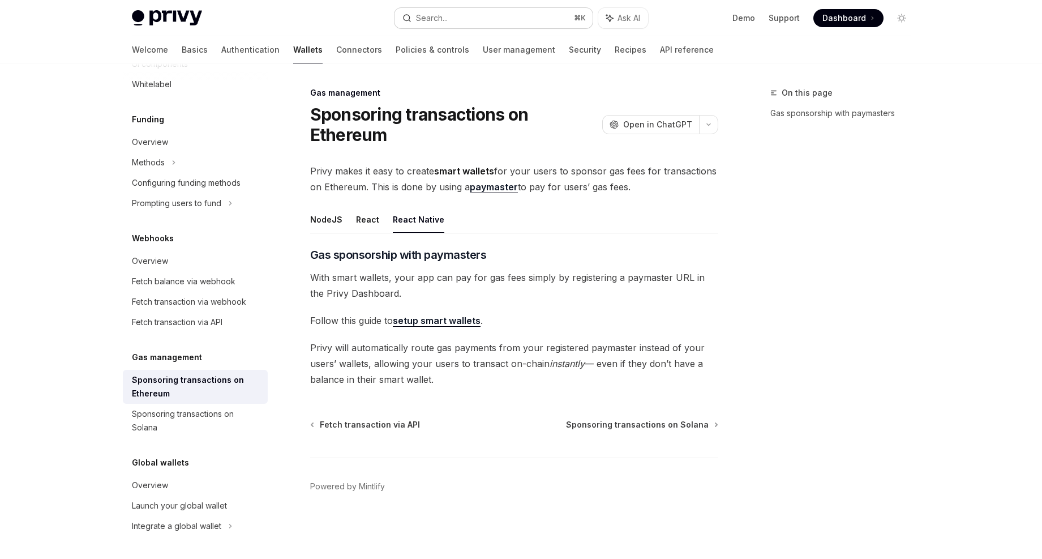
click at [447, 11] on div "Search..." at bounding box center [432, 18] width 32 height 14
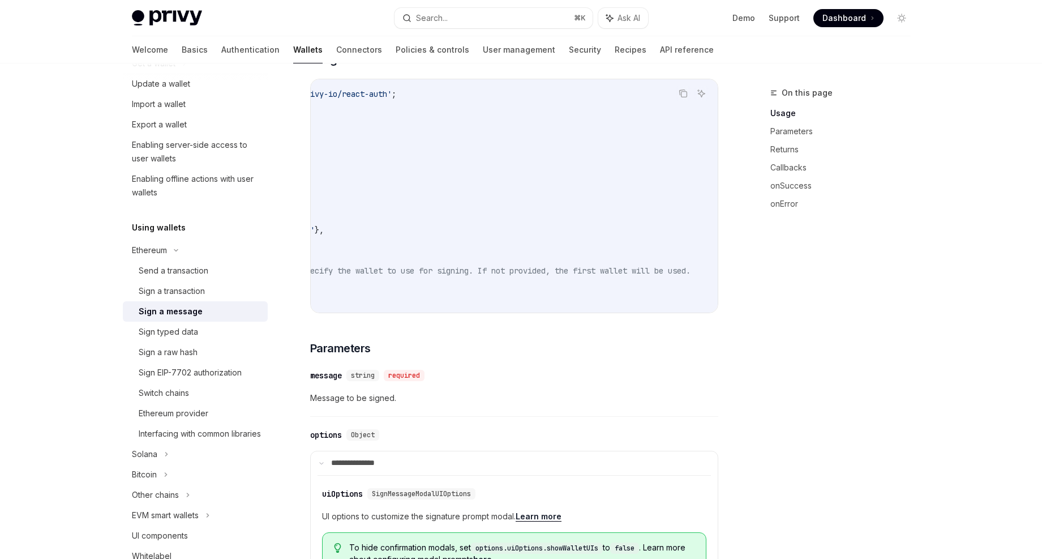
scroll to position [0, 252]
drag, startPoint x: 429, startPoint y: 264, endPoint x: 600, endPoint y: 264, distance: 170.4
click at [600, 264] on code "import { useSignMessage , useWallets } from '@privy-io/react-auth' ; const { si…" at bounding box center [421, 195] width 593 height 217
click at [601, 264] on code "import { useSignMessage , useWallets } from '@privy-io/react-auth' ; const { si…" at bounding box center [421, 195] width 593 height 217
drag, startPoint x: 686, startPoint y: 264, endPoint x: 463, endPoint y: 266, distance: 223.1
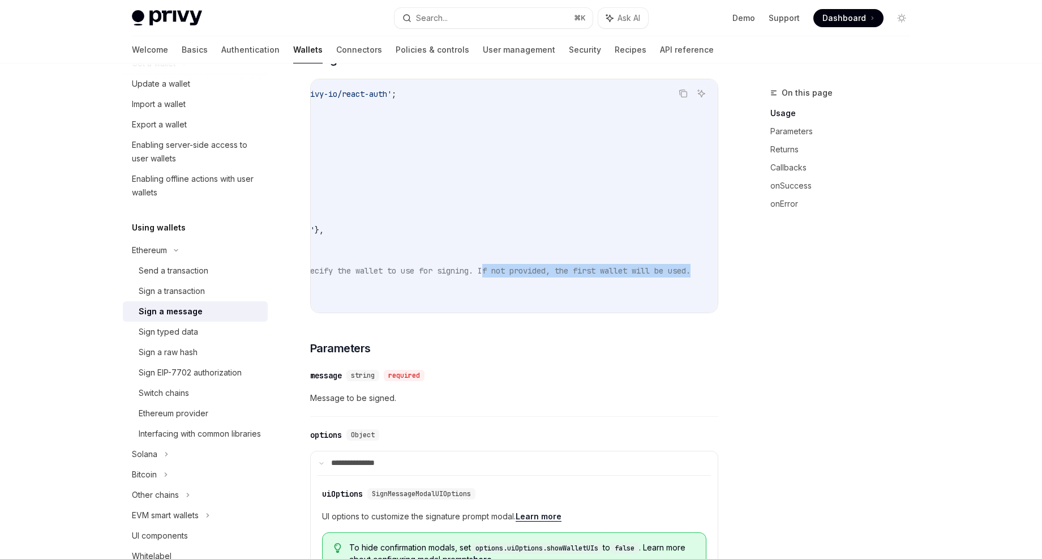
click at [463, 266] on code "import { useSignMessage , useWallets } from '@privy-io/react-auth' ; const { si…" at bounding box center [421, 195] width 593 height 217
click at [463, 266] on span "// Optional: Specify the wallet to use for signing. If not provided, the first …" at bounding box center [466, 271] width 448 height 10
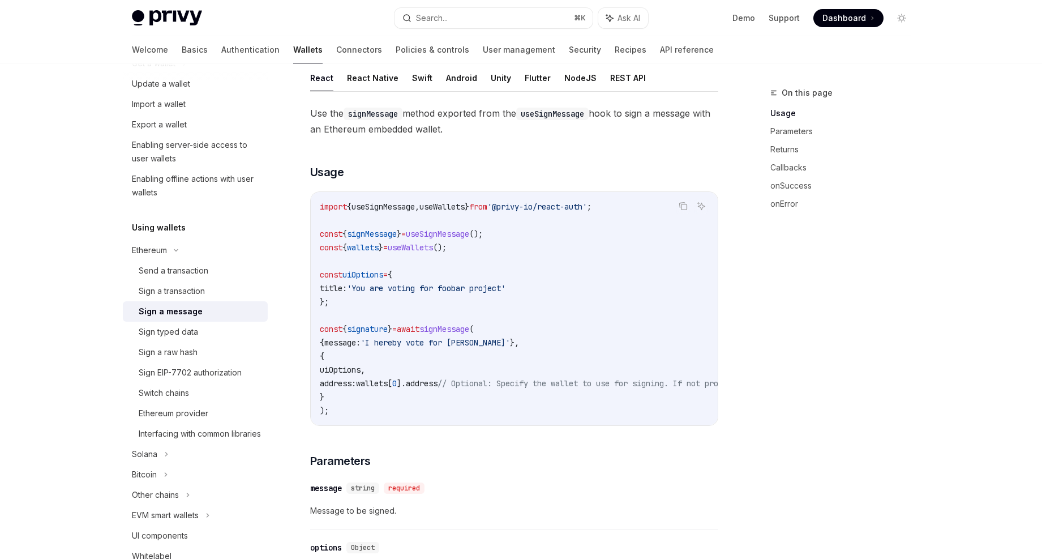
scroll to position [129, 0]
click at [369, 76] on button "React Native" at bounding box center [373, 78] width 52 height 27
type textarea "*"
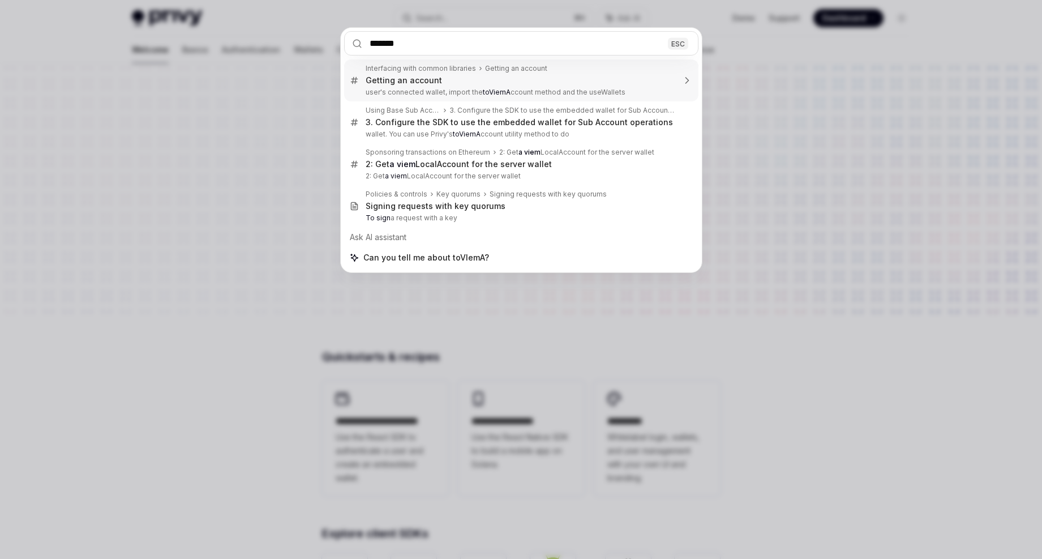
type input "********"
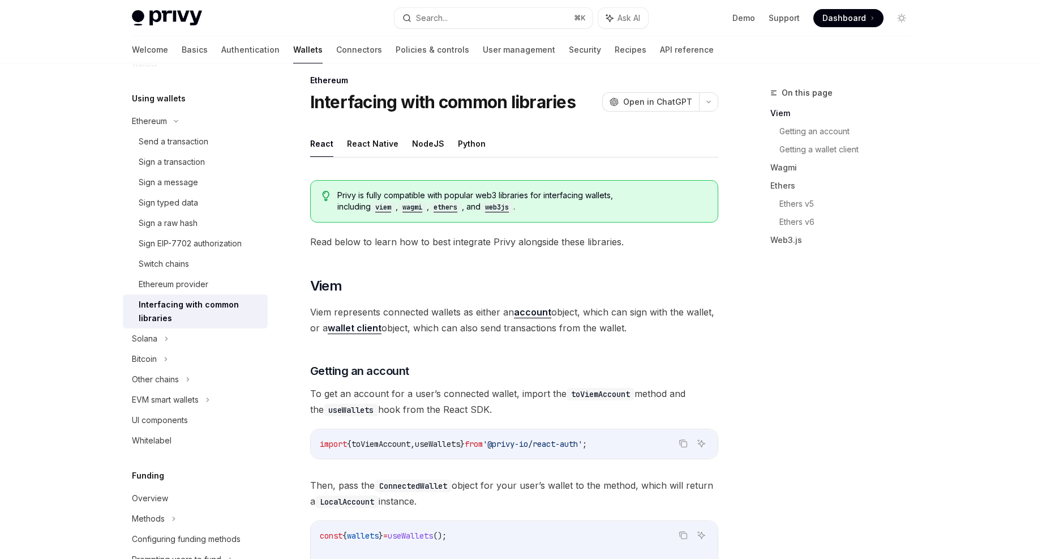
scroll to position [10, 0]
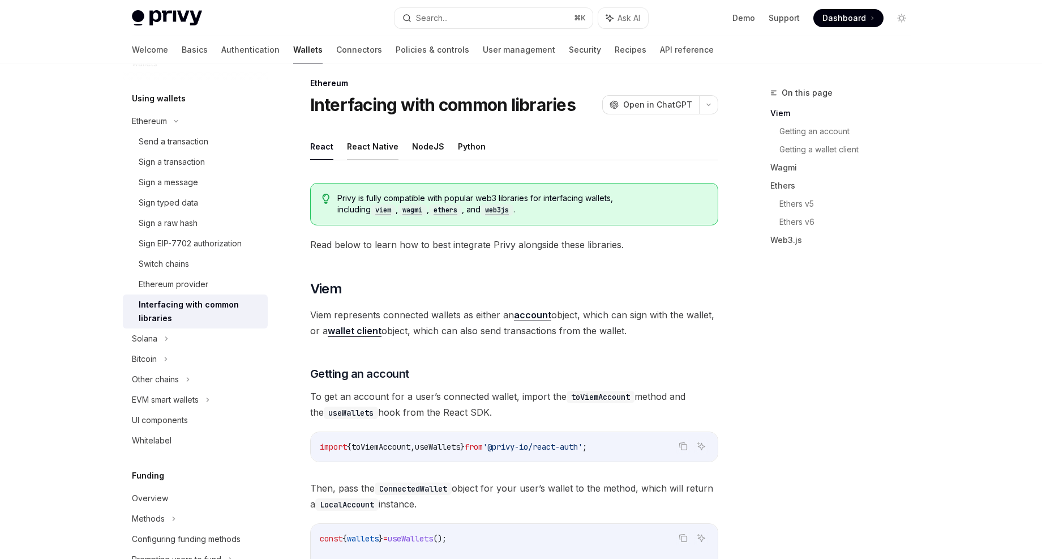
click at [378, 146] on button "React Native" at bounding box center [373, 146] width 52 height 27
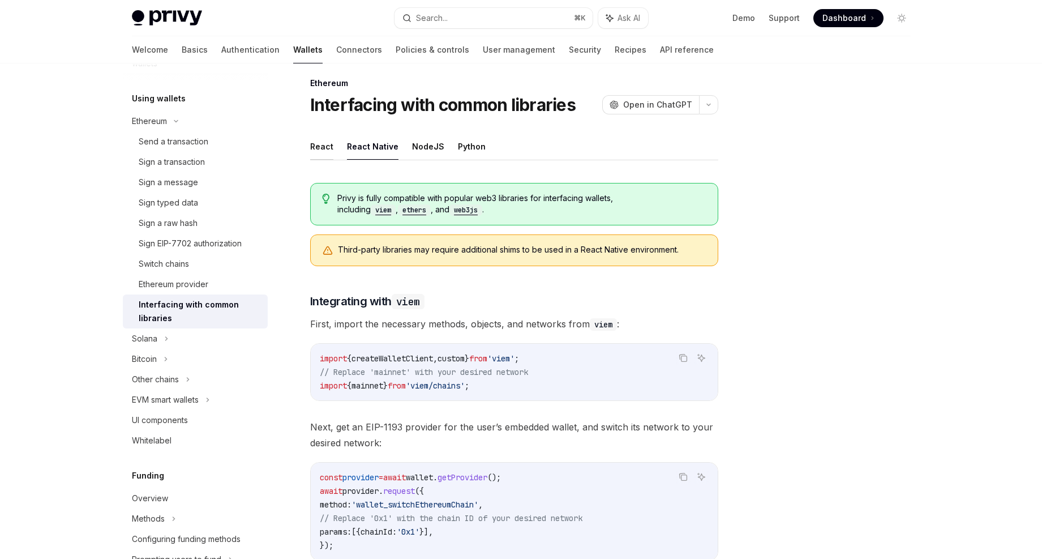
click at [322, 142] on button "React" at bounding box center [321, 146] width 23 height 27
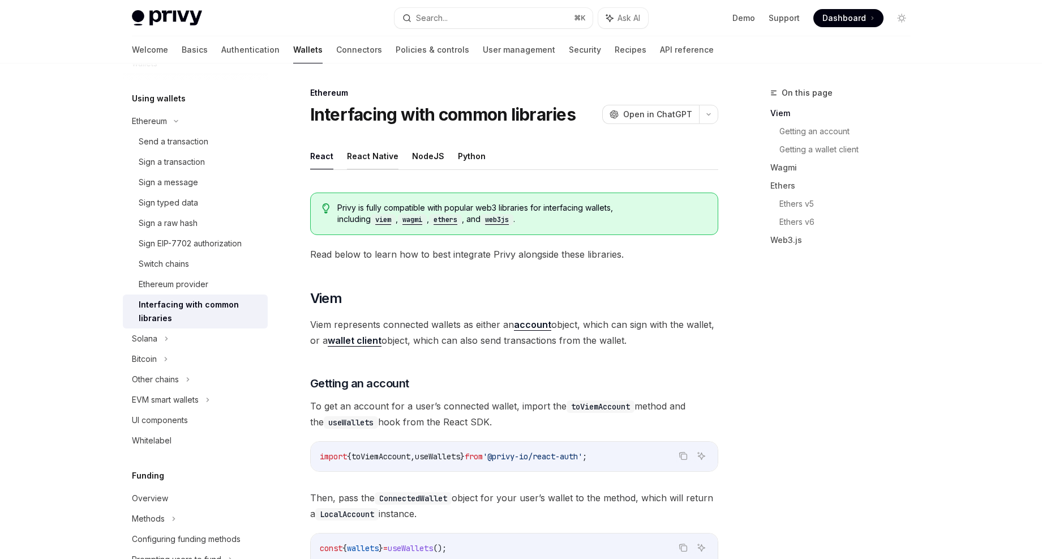
click at [387, 143] on button "React Native" at bounding box center [373, 156] width 52 height 27
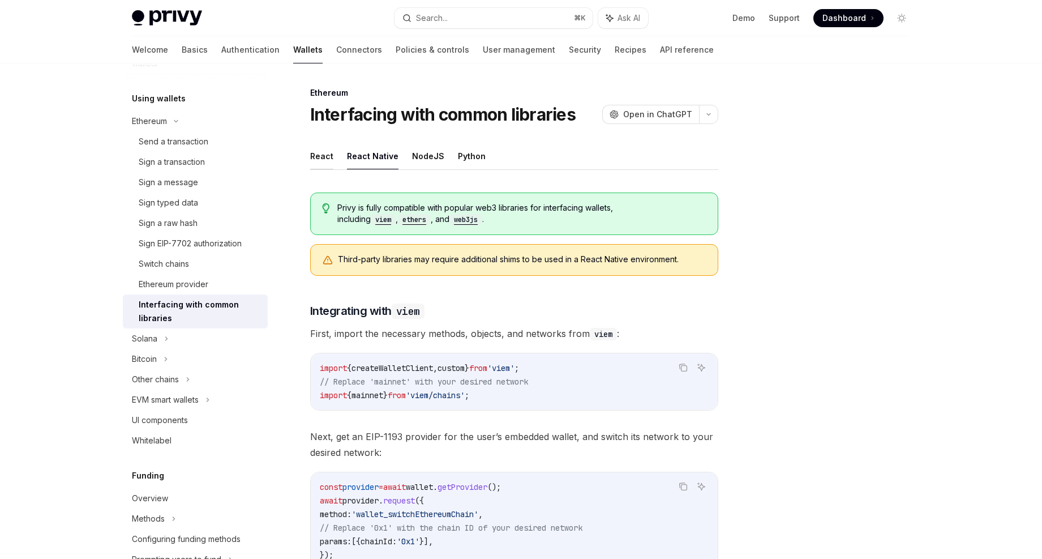
click at [323, 157] on button "React" at bounding box center [321, 156] width 23 height 27
type textarea "*"
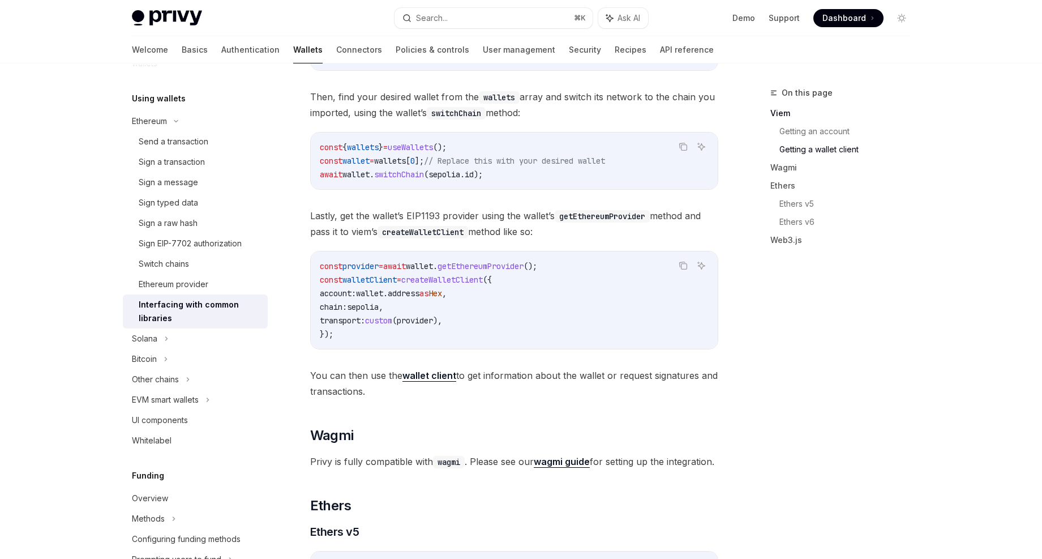
scroll to position [735, 0]
